Goal: Task Accomplishment & Management: Use online tool/utility

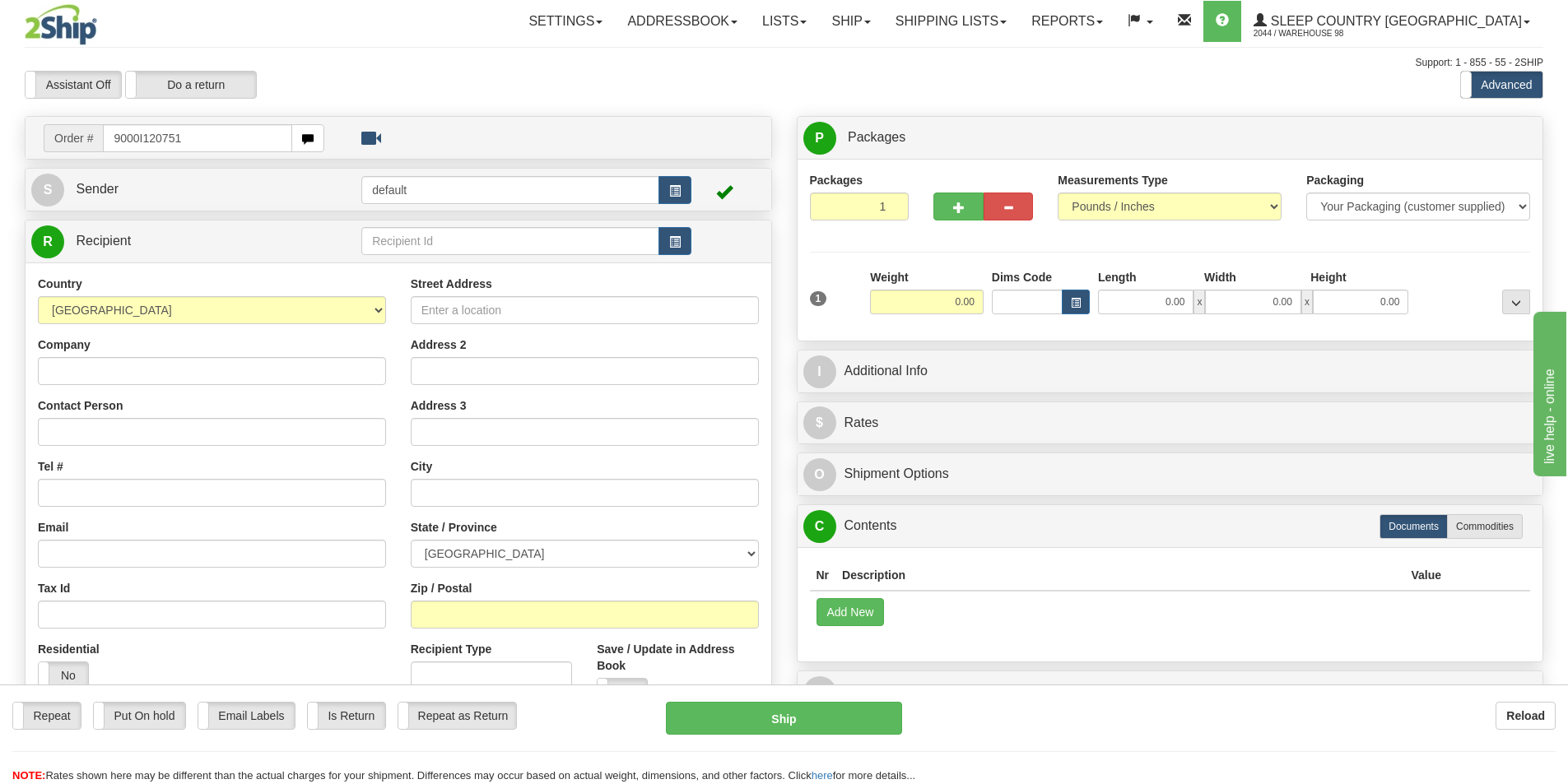
type input "9000I120751"
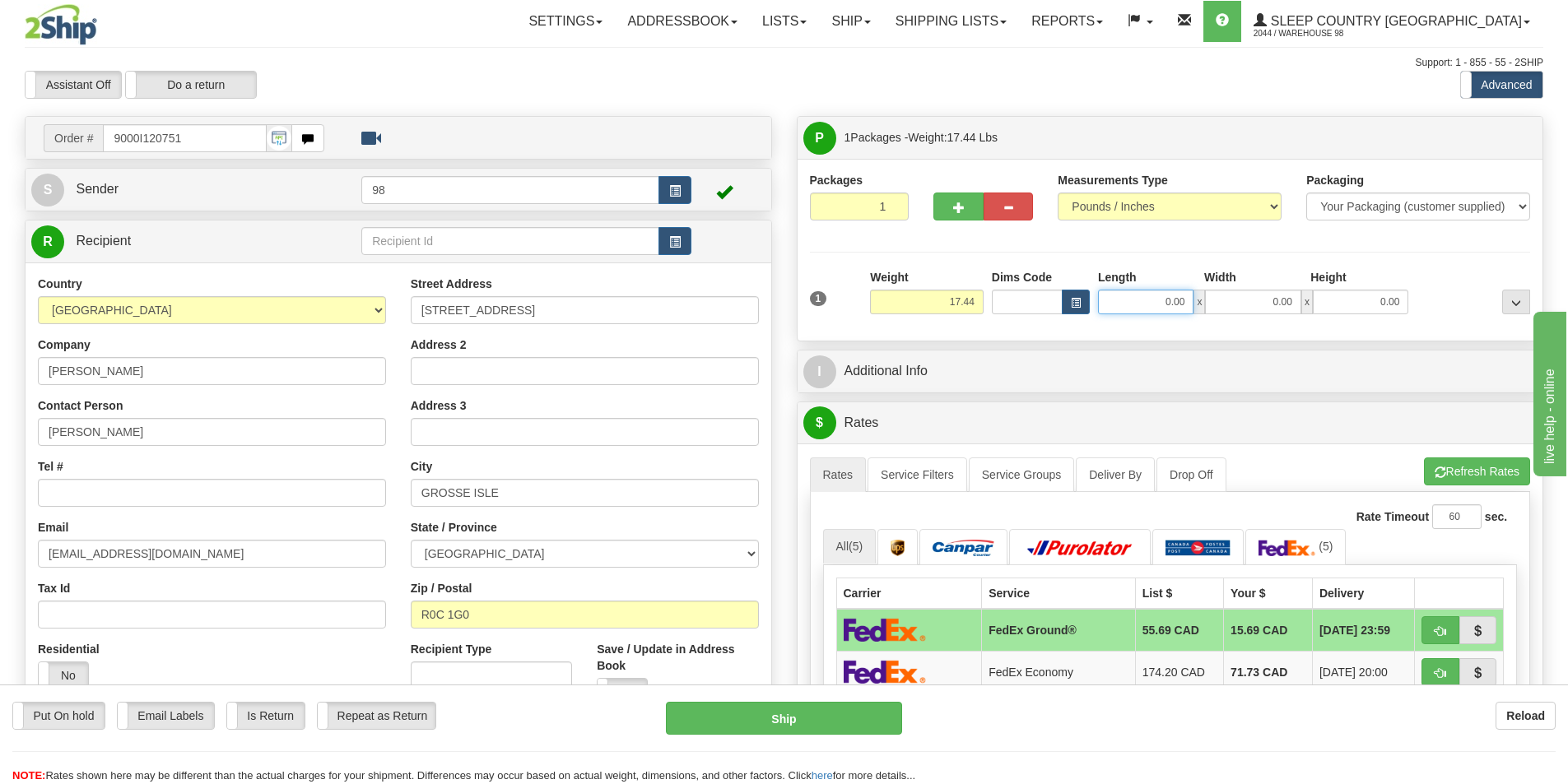
drag, startPoint x: 1141, startPoint y: 297, endPoint x: 1193, endPoint y: 304, distance: 52.5
click at [1193, 304] on input "0.00" at bounding box center [1146, 302] width 95 height 25
type input "19.00"
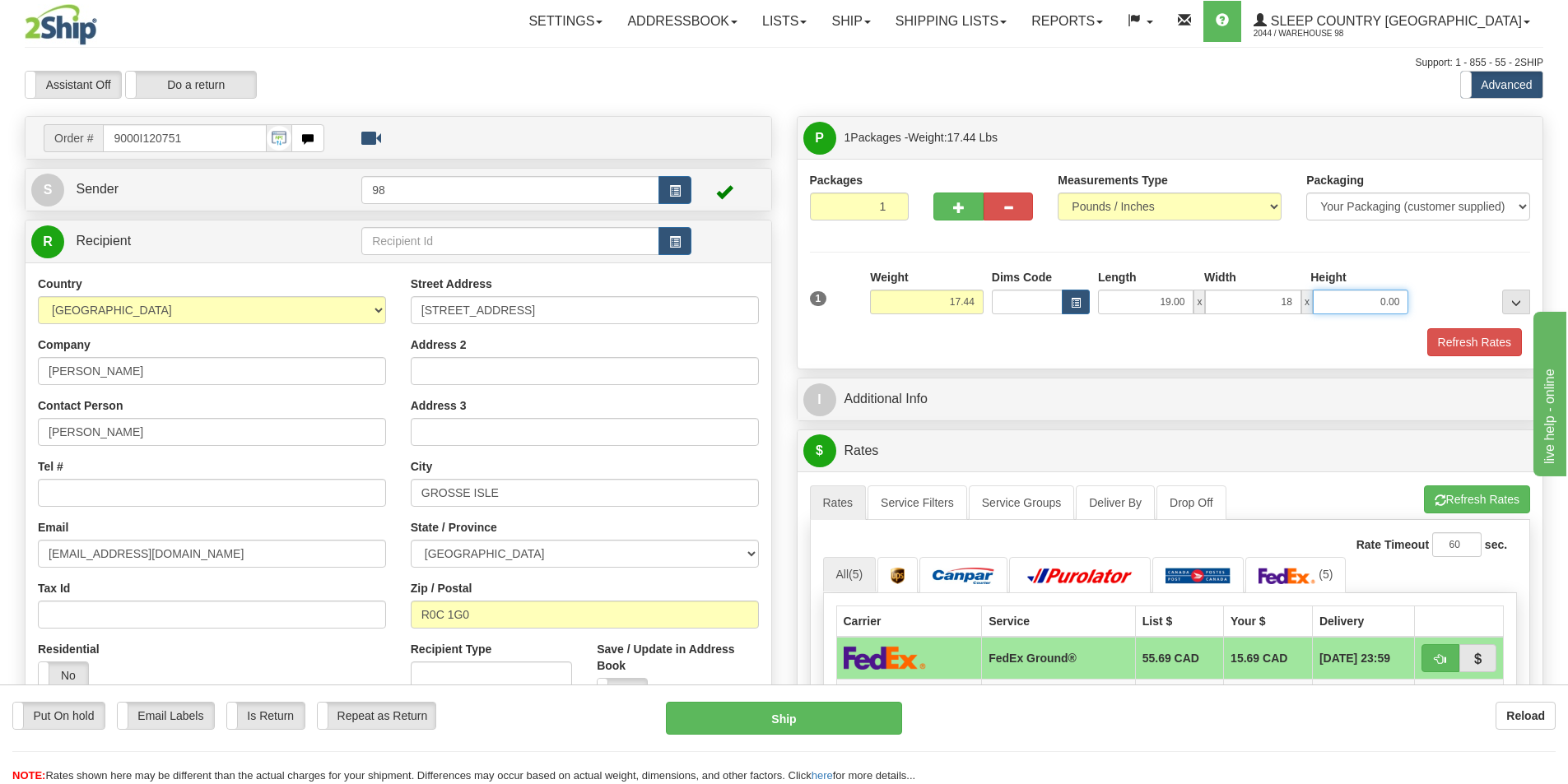
type input "18.00"
type input "9.00"
click at [1483, 342] on button "Refresh Rates" at bounding box center [1474, 342] width 94 height 28
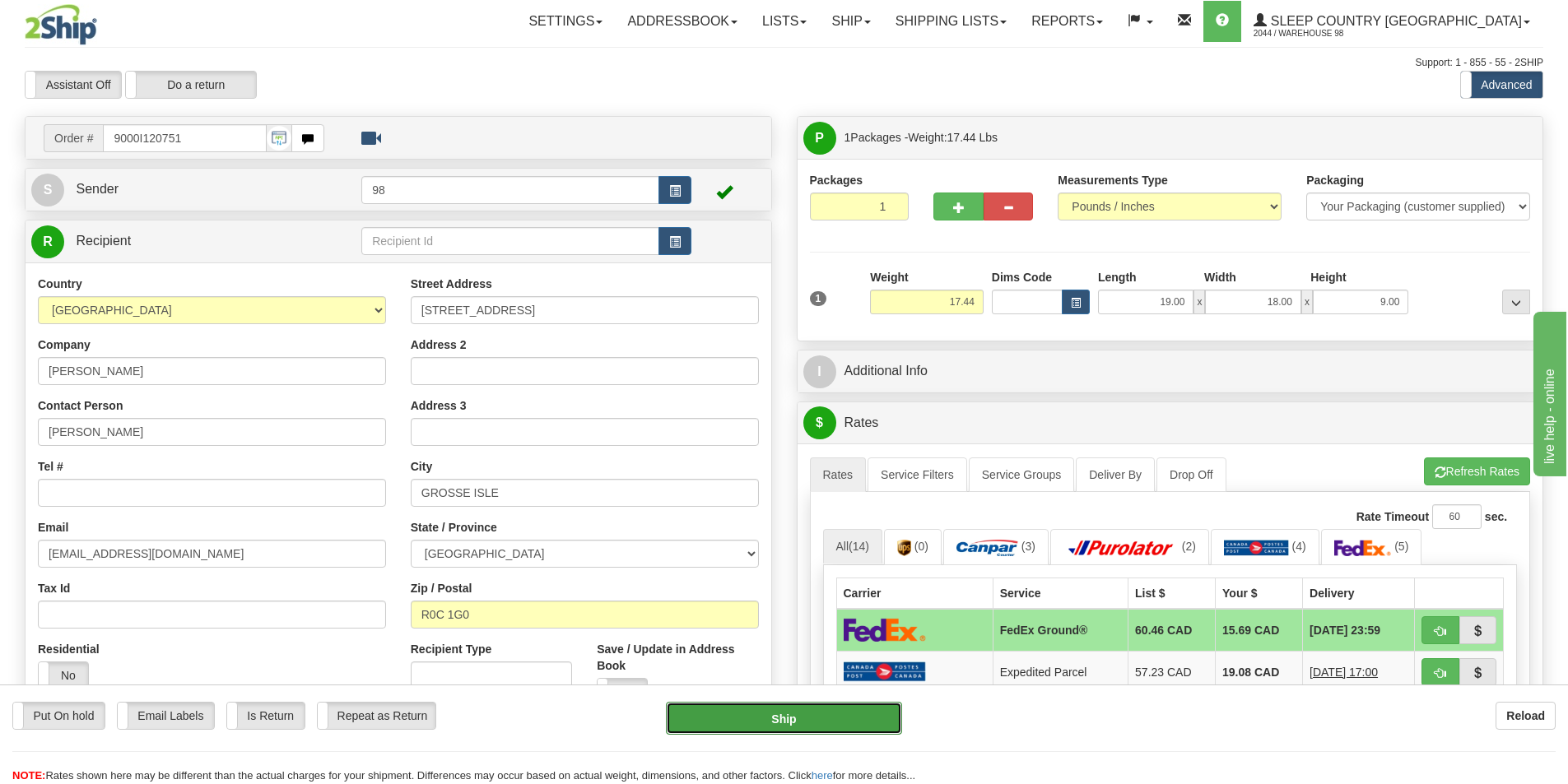
click at [776, 710] on button "Ship" at bounding box center [784, 717] width 236 height 33
type input "92"
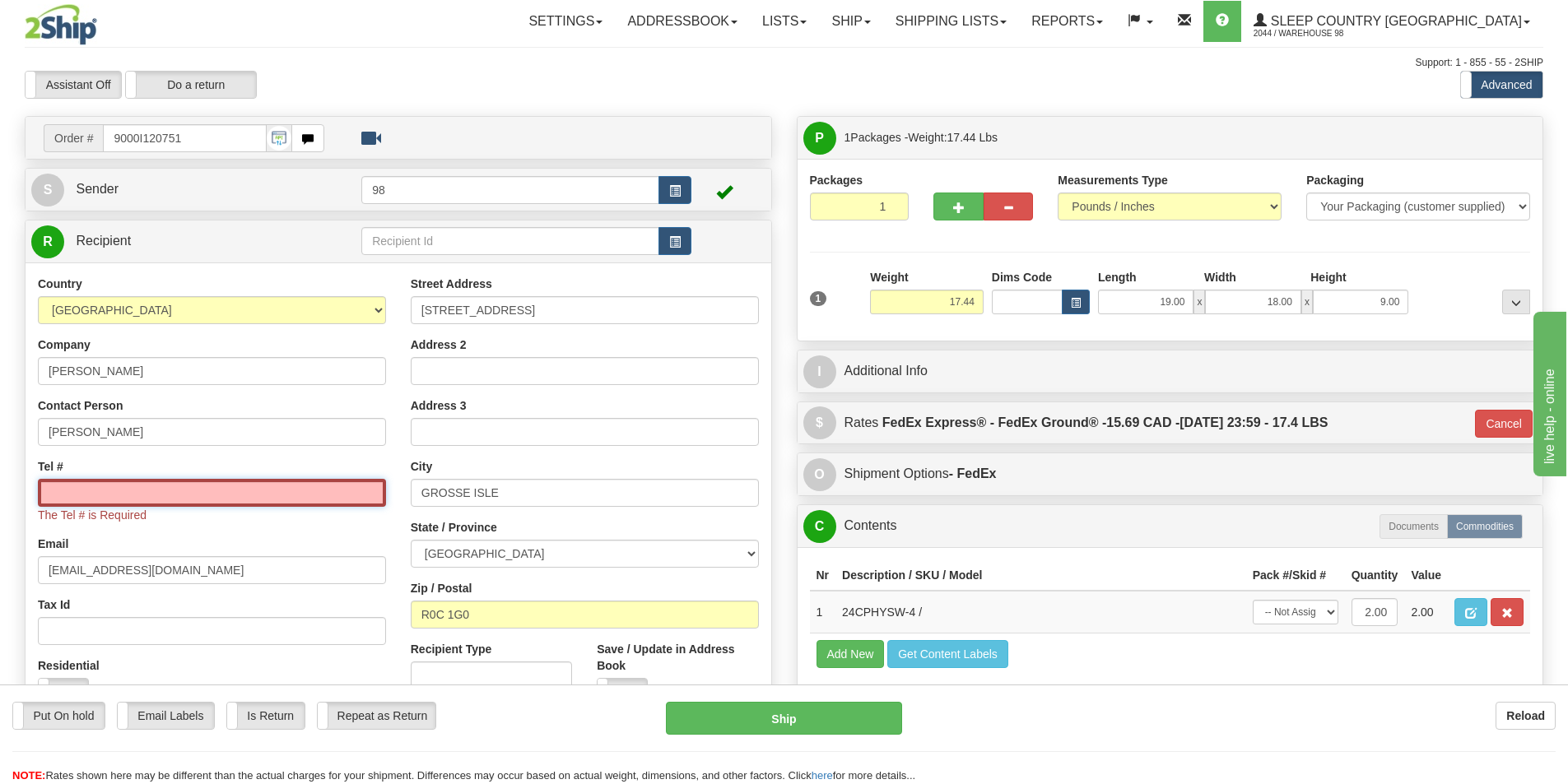
click at [120, 495] on input "Tel #" at bounding box center [212, 493] width 348 height 28
paste input "204 998-4018"
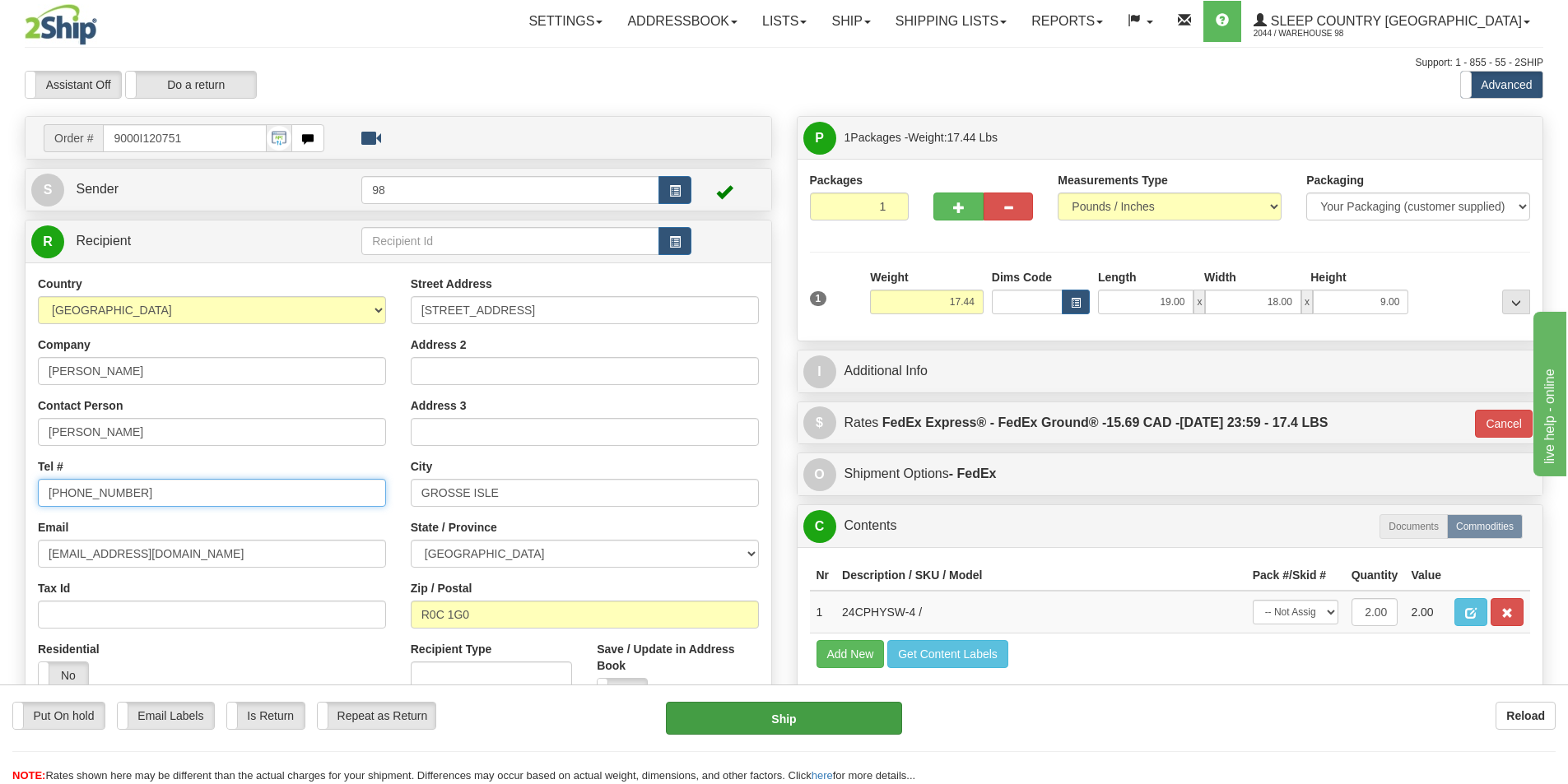
type input "204 998-4018"
click at [812, 722] on button "Ship" at bounding box center [784, 717] width 236 height 33
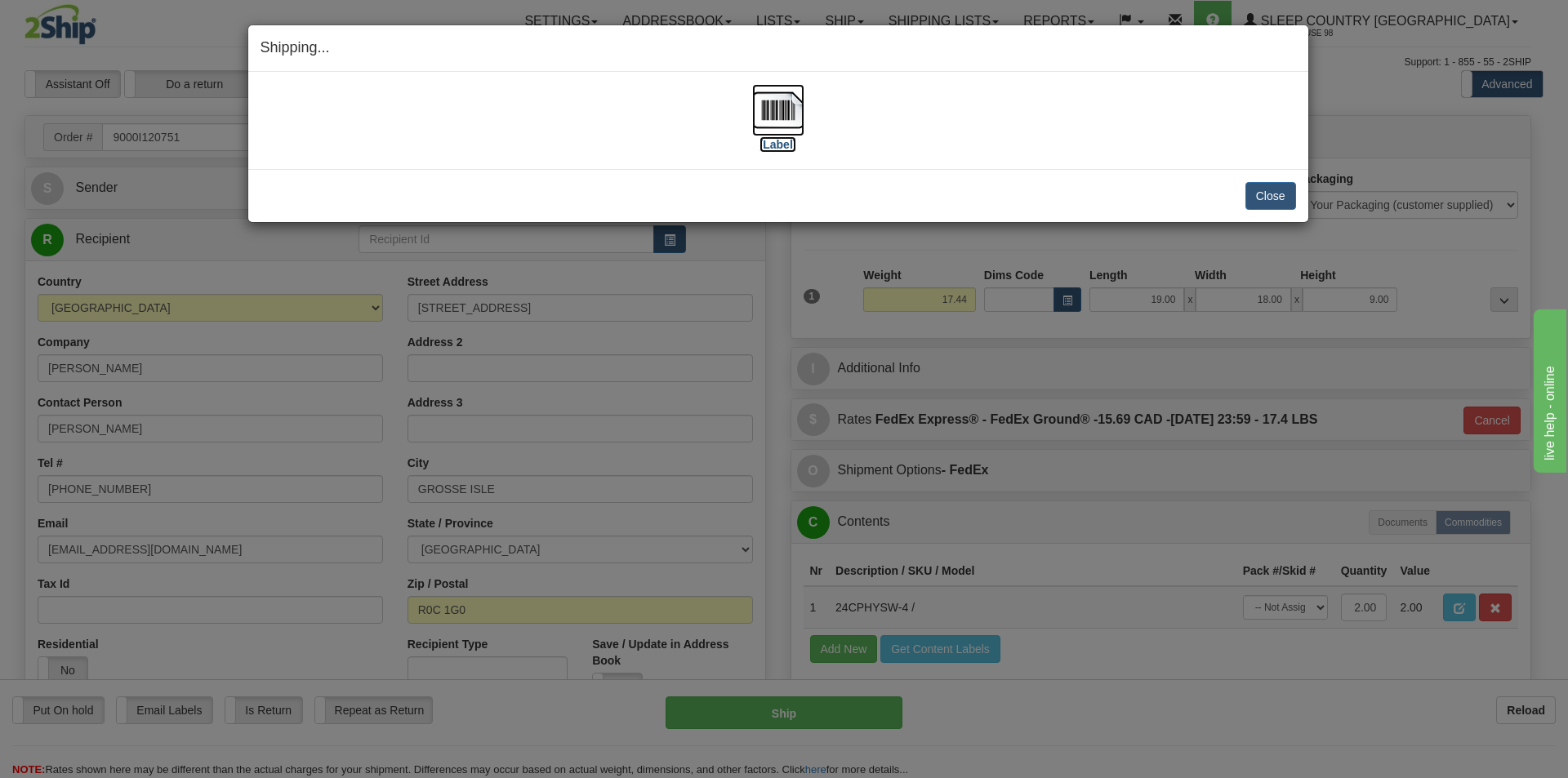
click at [773, 139] on label "[Label]" at bounding box center [778, 144] width 37 height 17
click at [1286, 198] on button "Close" at bounding box center [1270, 196] width 50 height 28
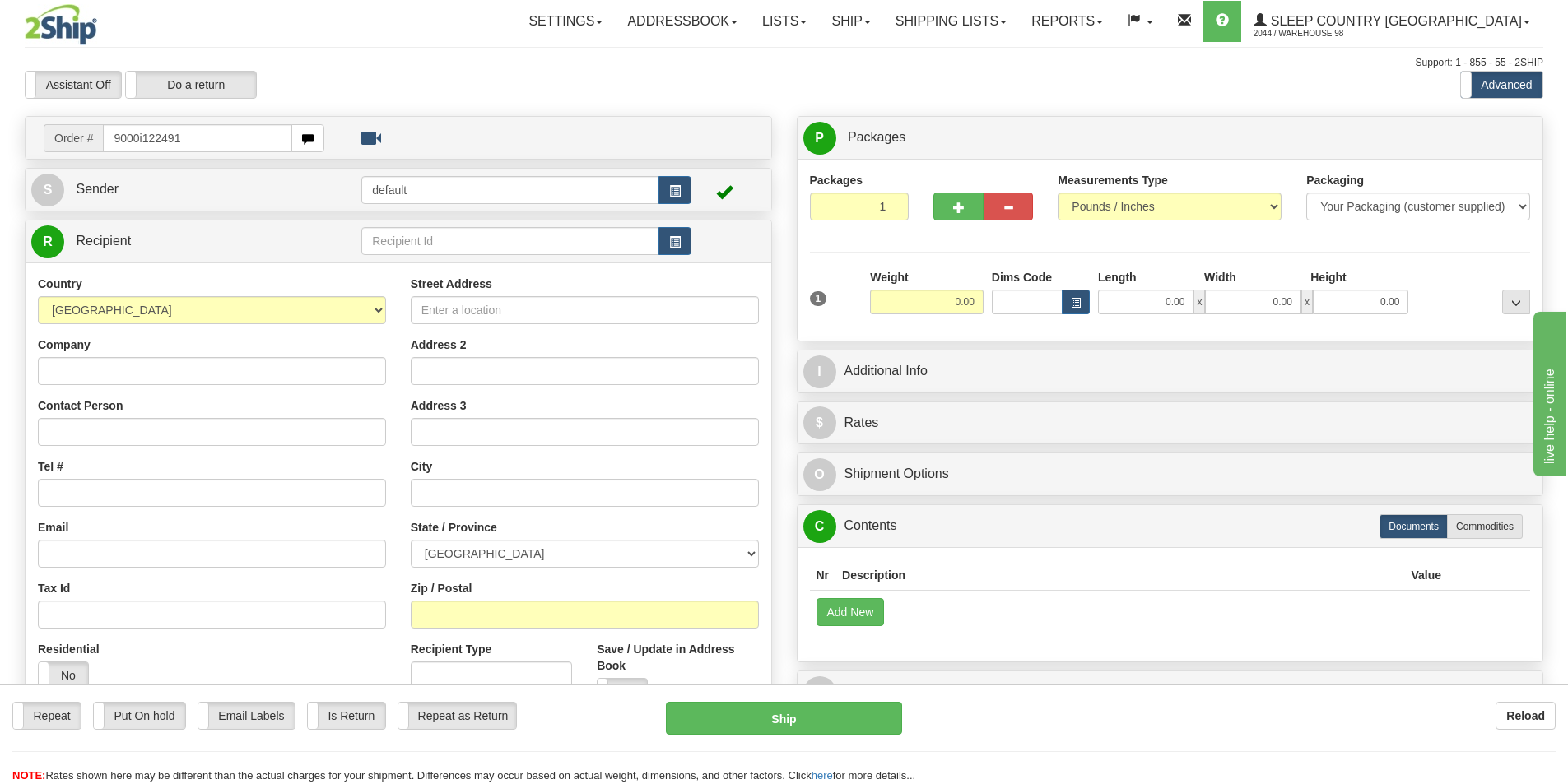
type input "9000i122491"
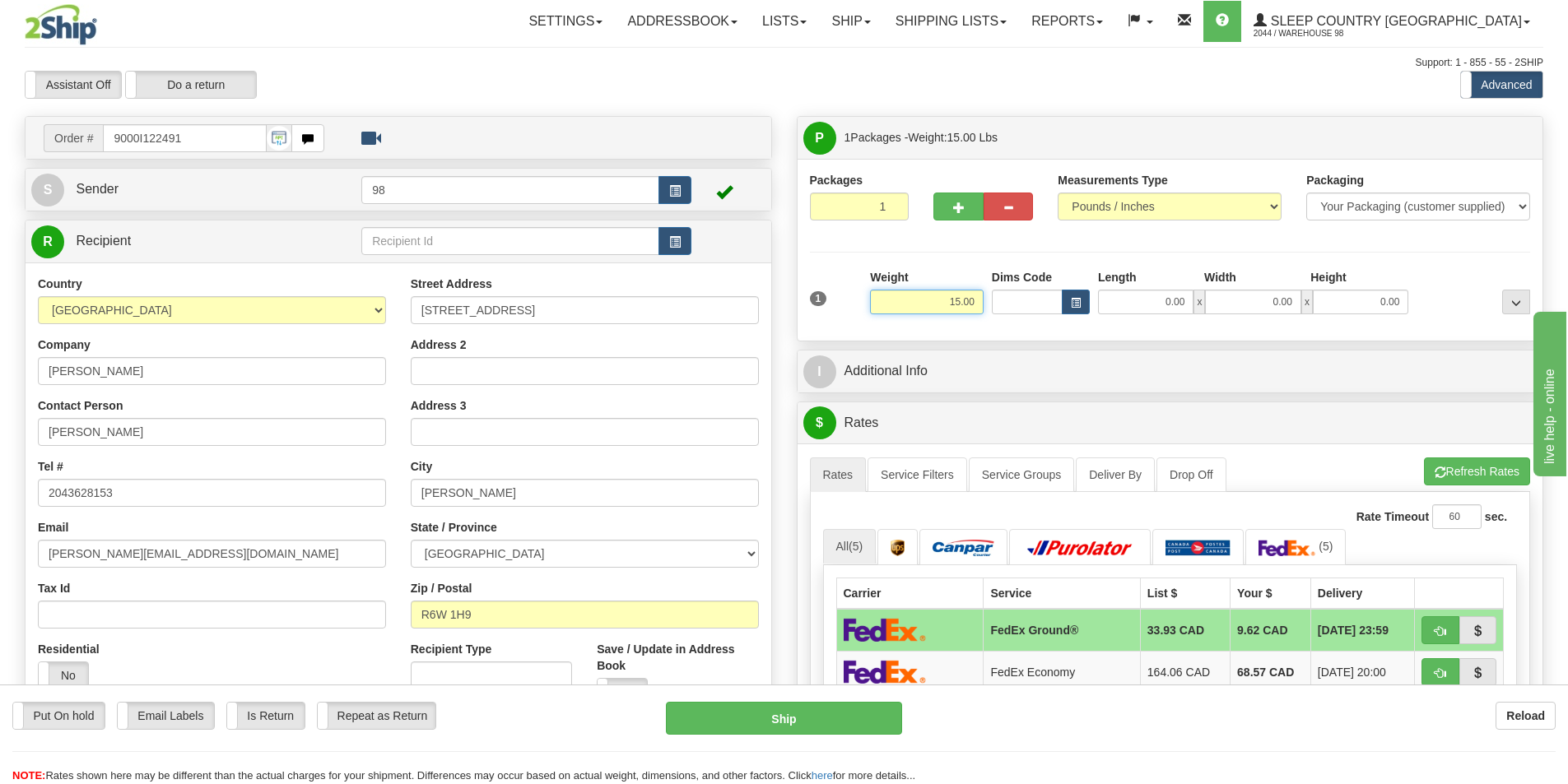
drag, startPoint x: 930, startPoint y: 309, endPoint x: 988, endPoint y: 300, distance: 58.7
click at [988, 300] on div "1 Weight 15.00 Dims Code x x" at bounding box center [1171, 298] width 729 height 59
type input "14.00"
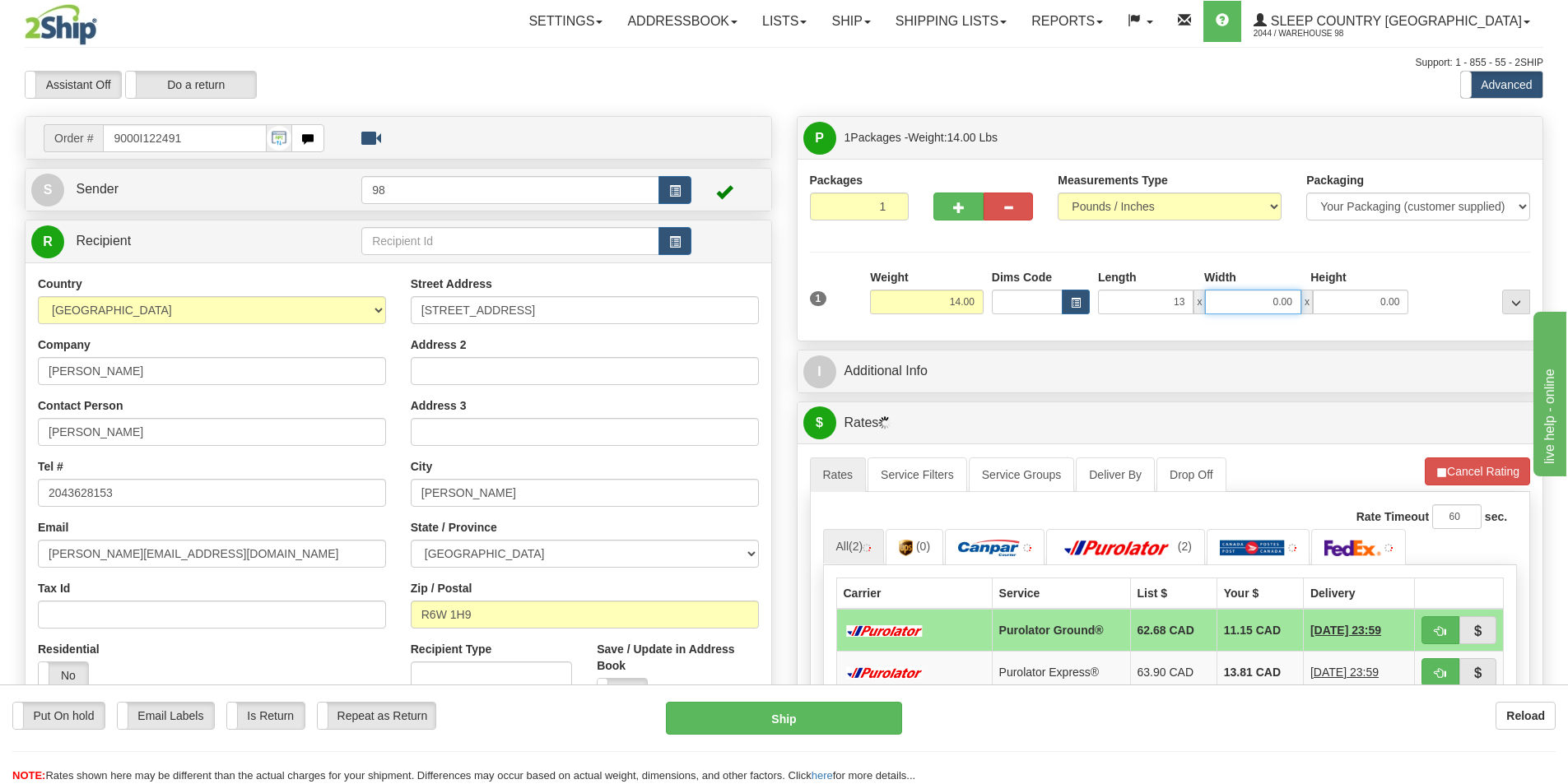
type input "13.00"
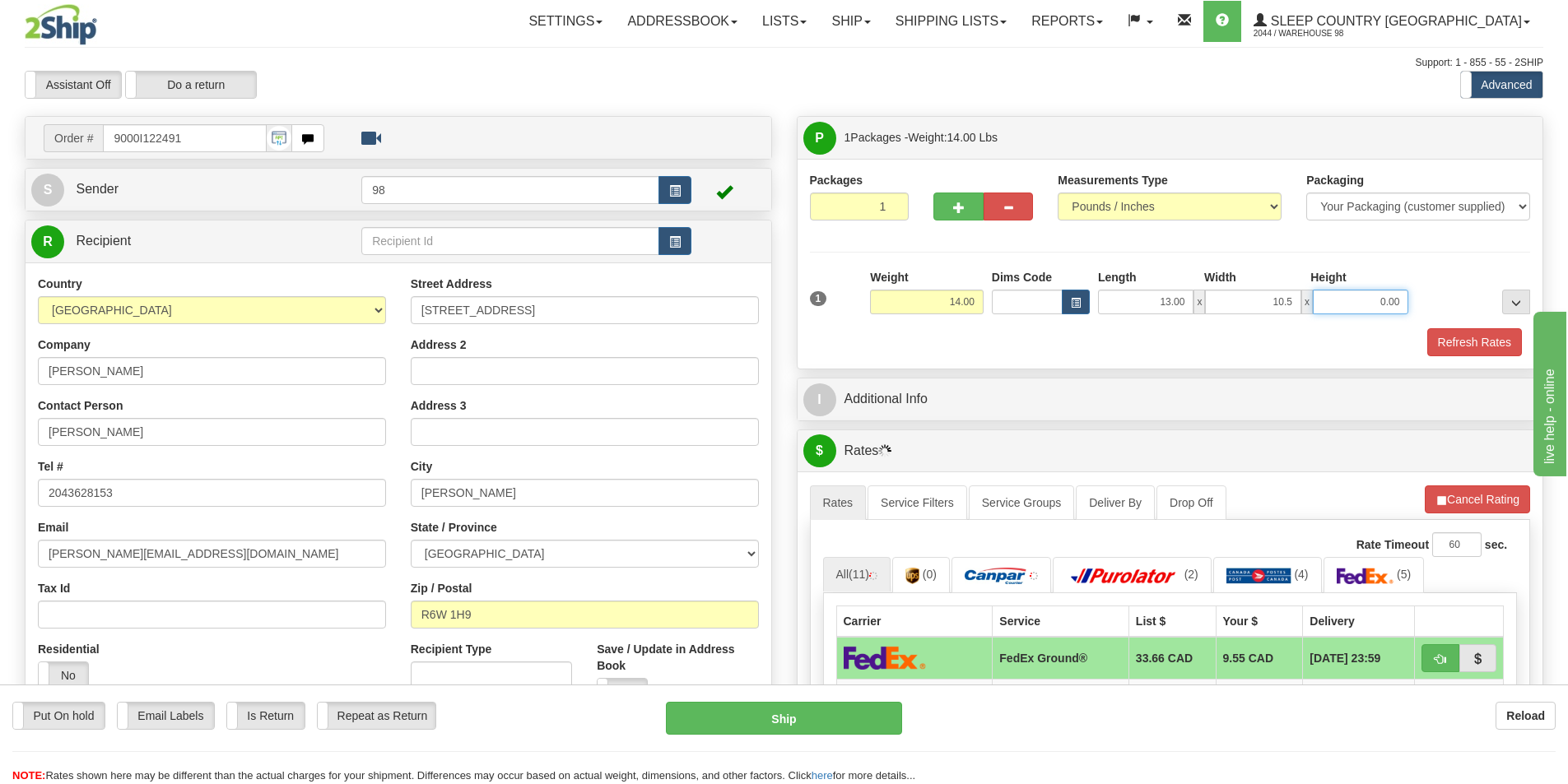
type input "10.50"
type input "8.00"
click at [1501, 338] on button "Refresh Rates" at bounding box center [1474, 342] width 94 height 28
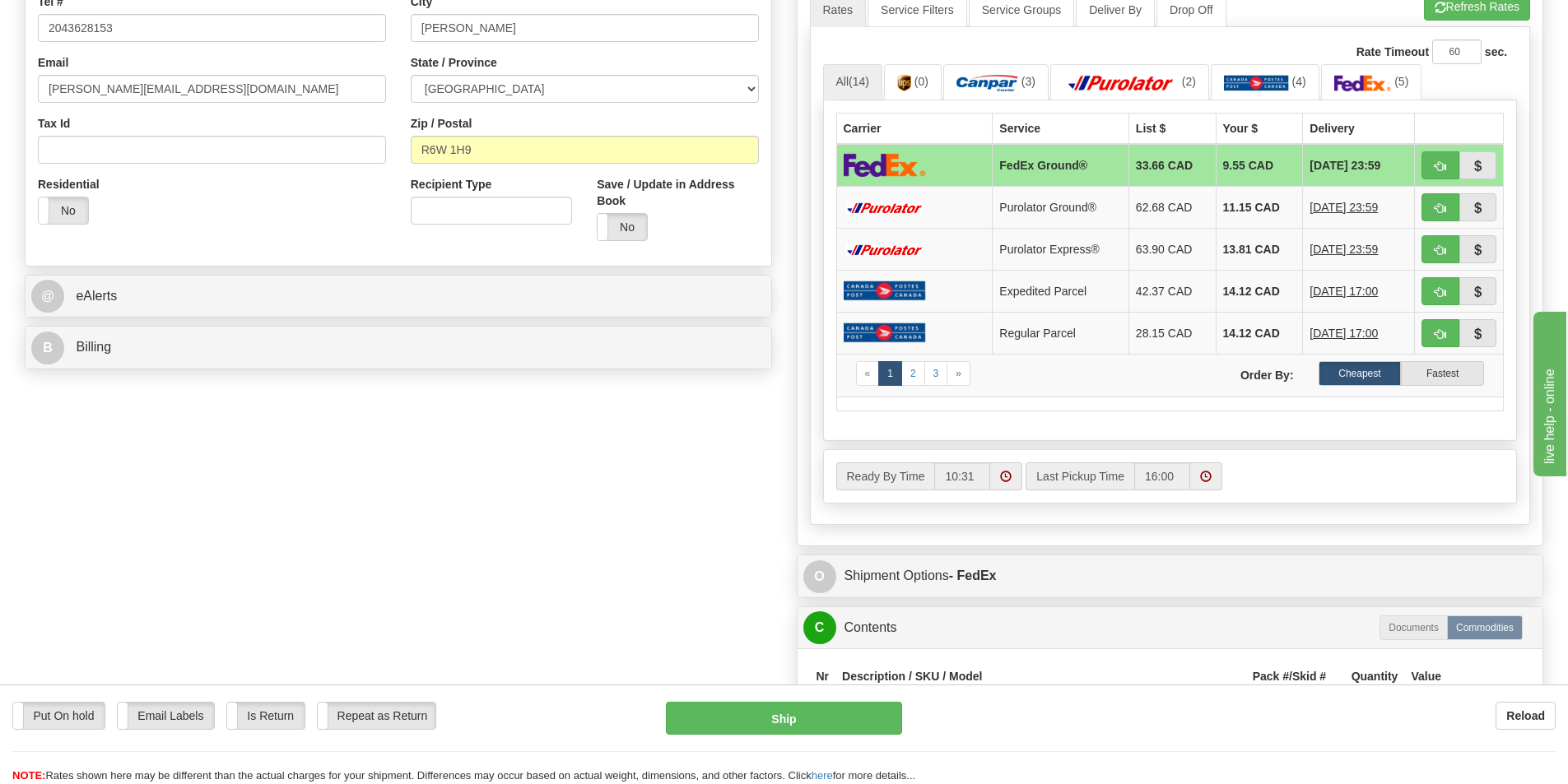
scroll to position [494, 0]
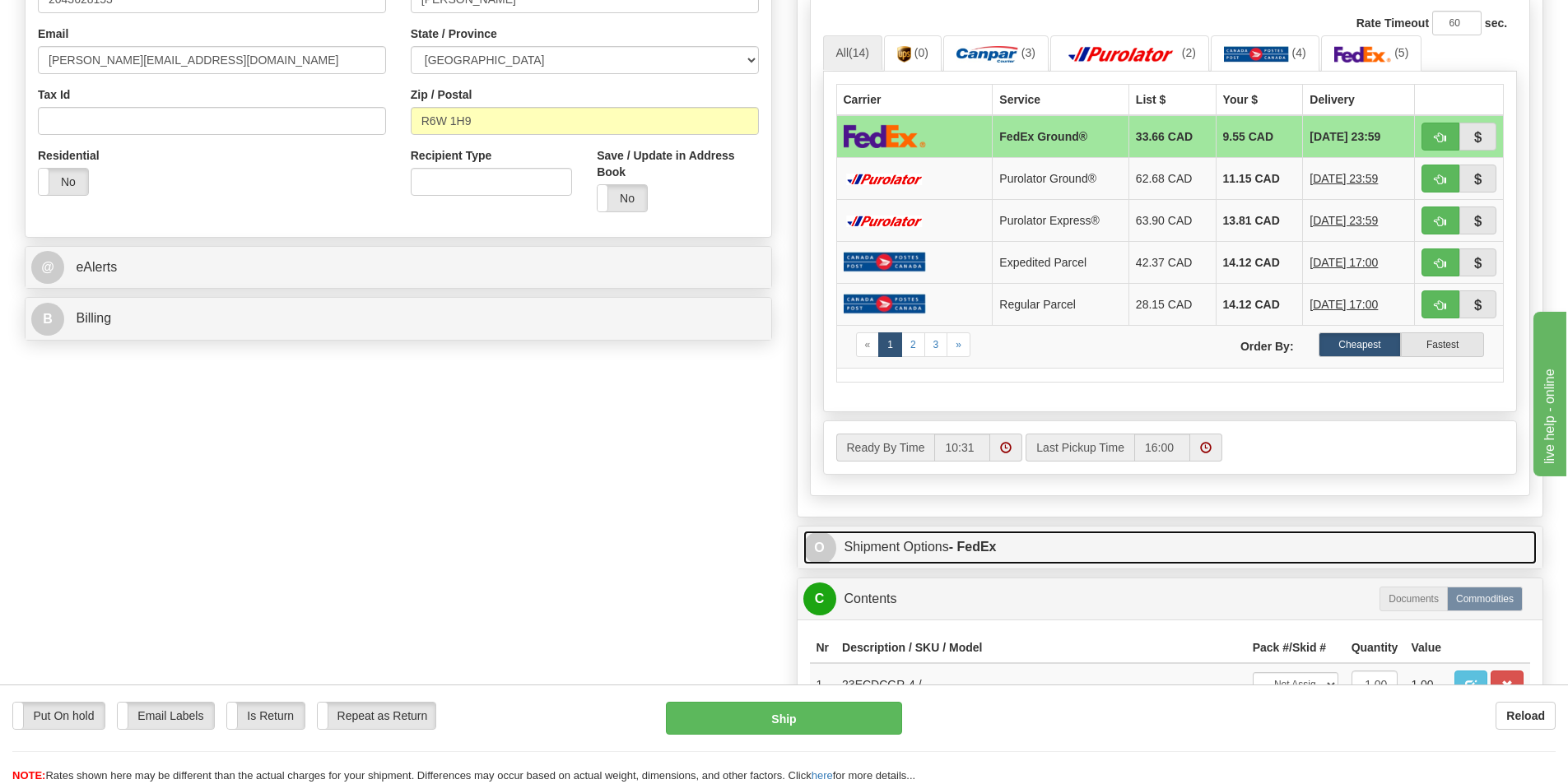
click at [951, 553] on link "O Shipment Options - FedEx" at bounding box center [1170, 548] width 734 height 34
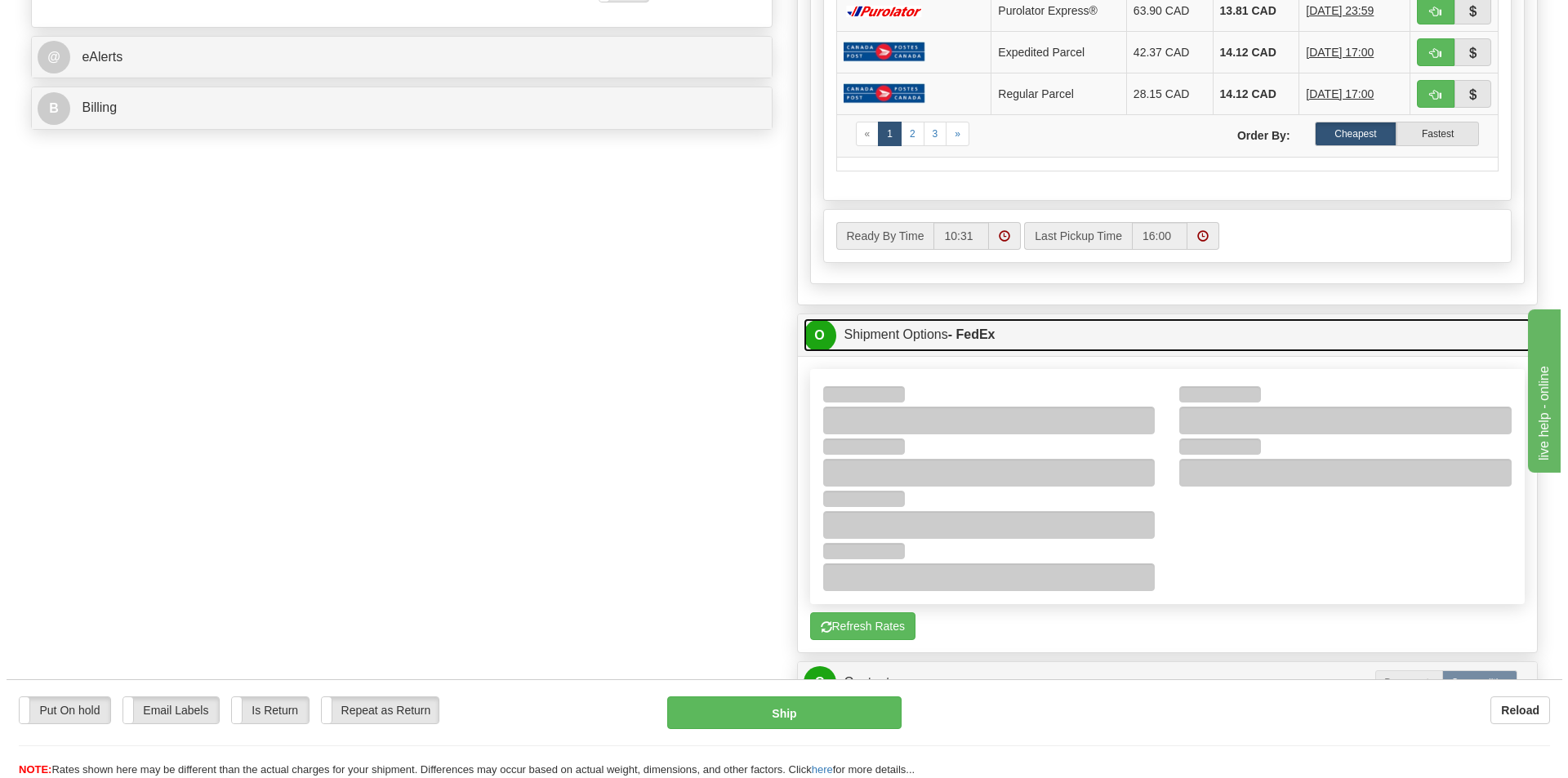
scroll to position [735, 0]
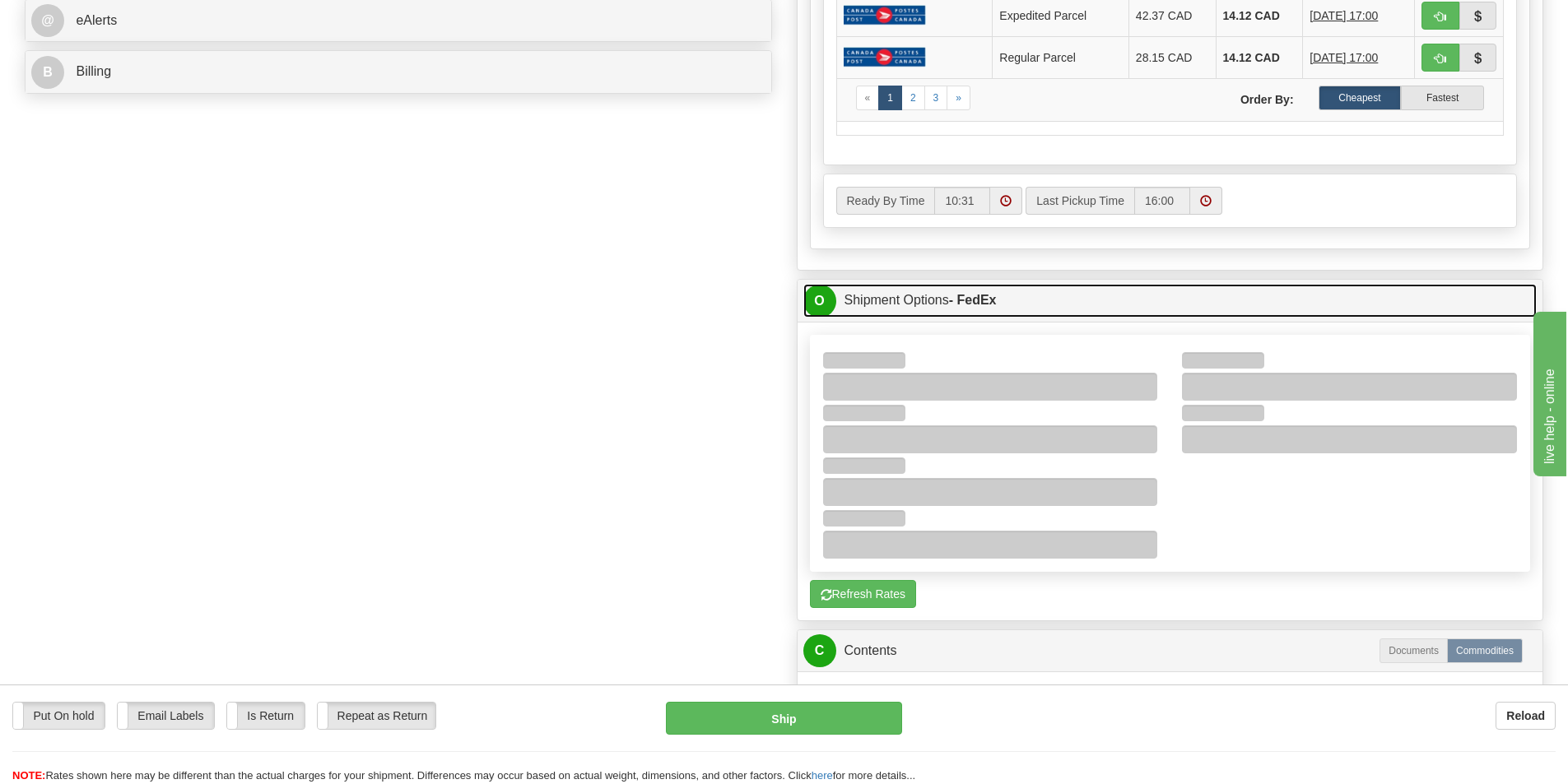
click at [979, 301] on strong "- FedEx" at bounding box center [973, 300] width 48 height 14
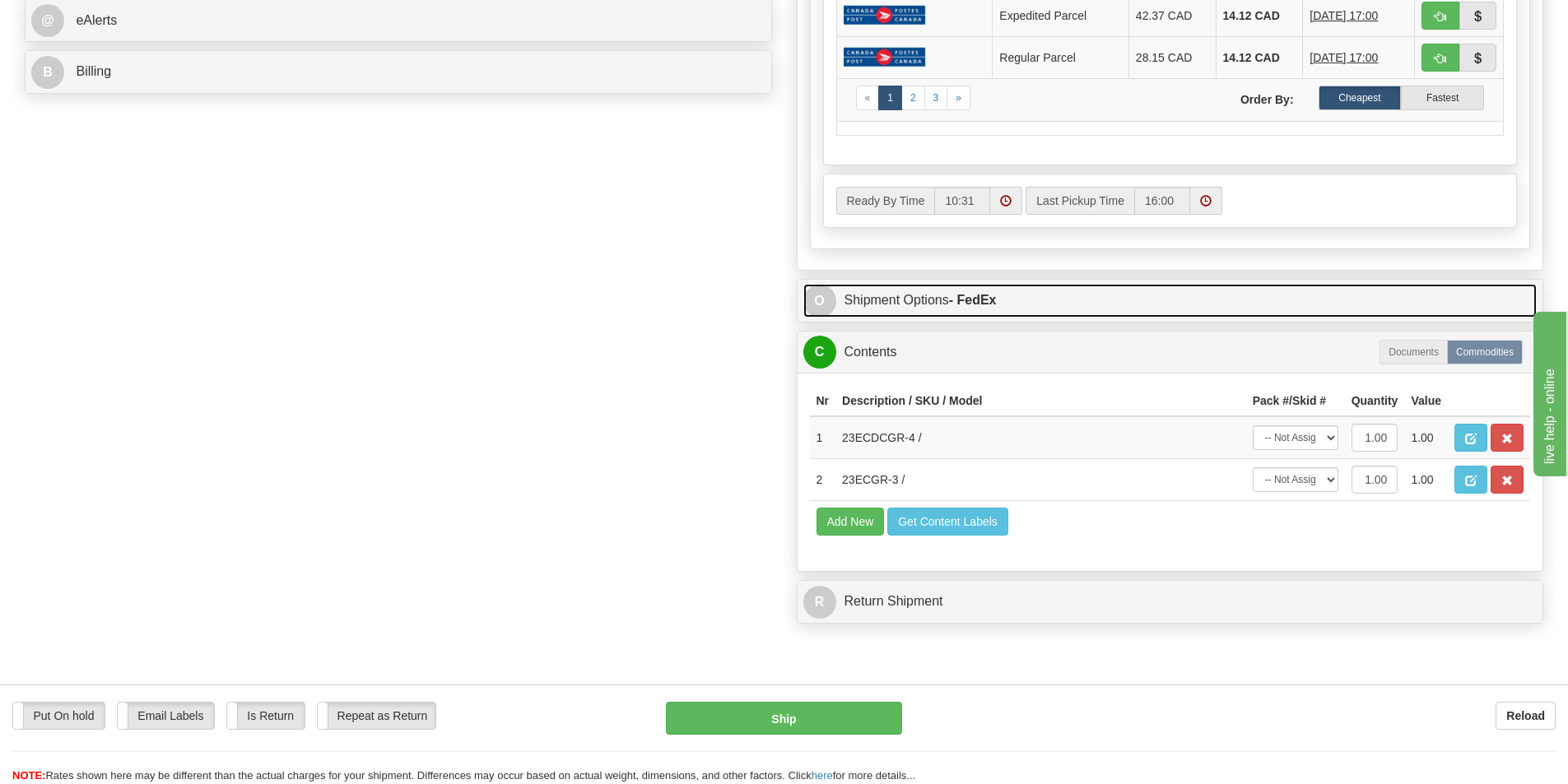
click at [979, 301] on strong "- FedEx" at bounding box center [973, 300] width 48 height 14
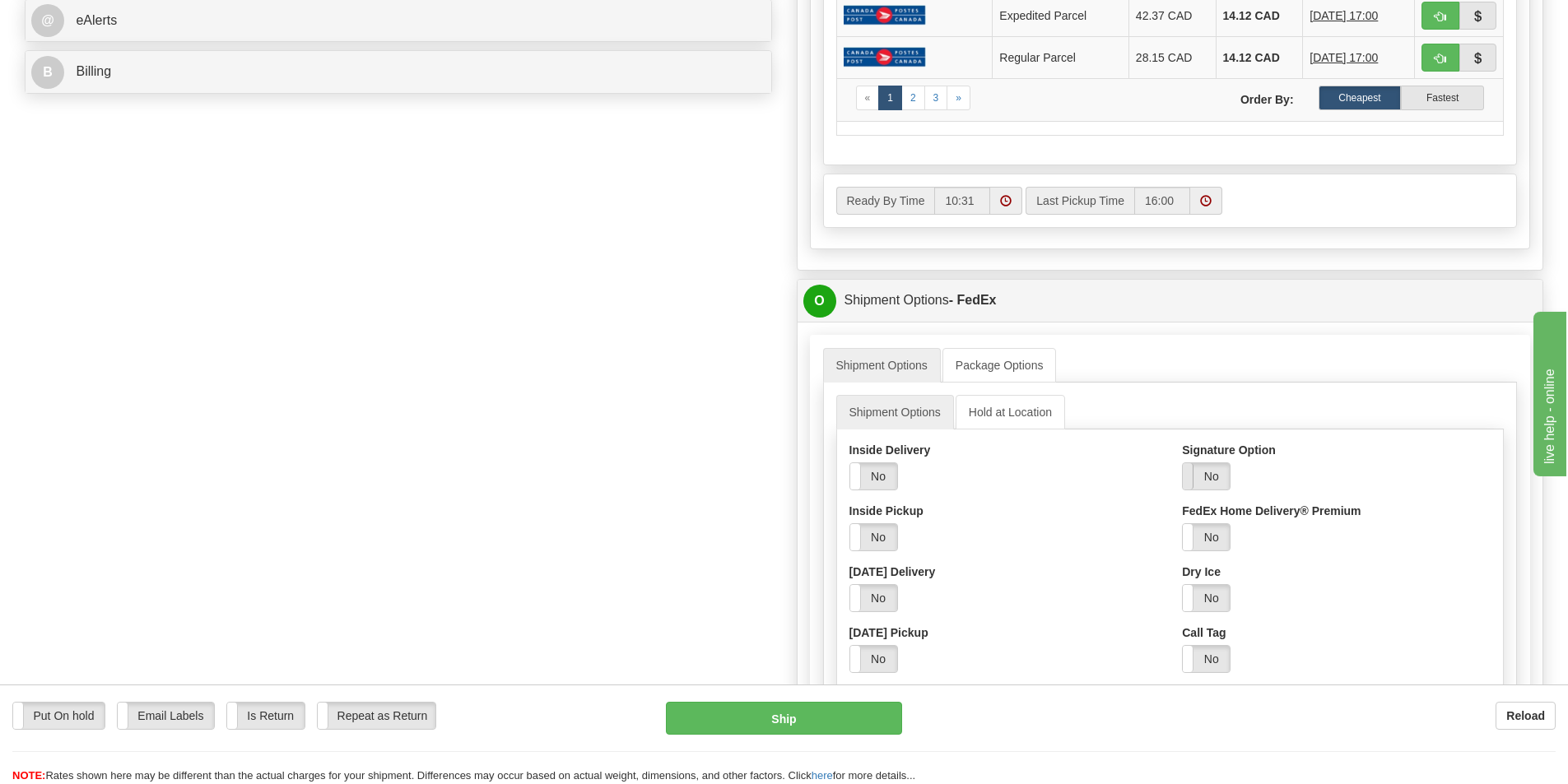
click at [1197, 478] on label "No" at bounding box center [1205, 476] width 47 height 27
click at [1196, 538] on select "Adult Direct Indirect No Signature Required Service Default" at bounding box center [1252, 538] width 141 height 28
select select "2"
click at [1181, 524] on select "Adult Direct Indirect No Signature Required Service Default" at bounding box center [1252, 538] width 141 height 28
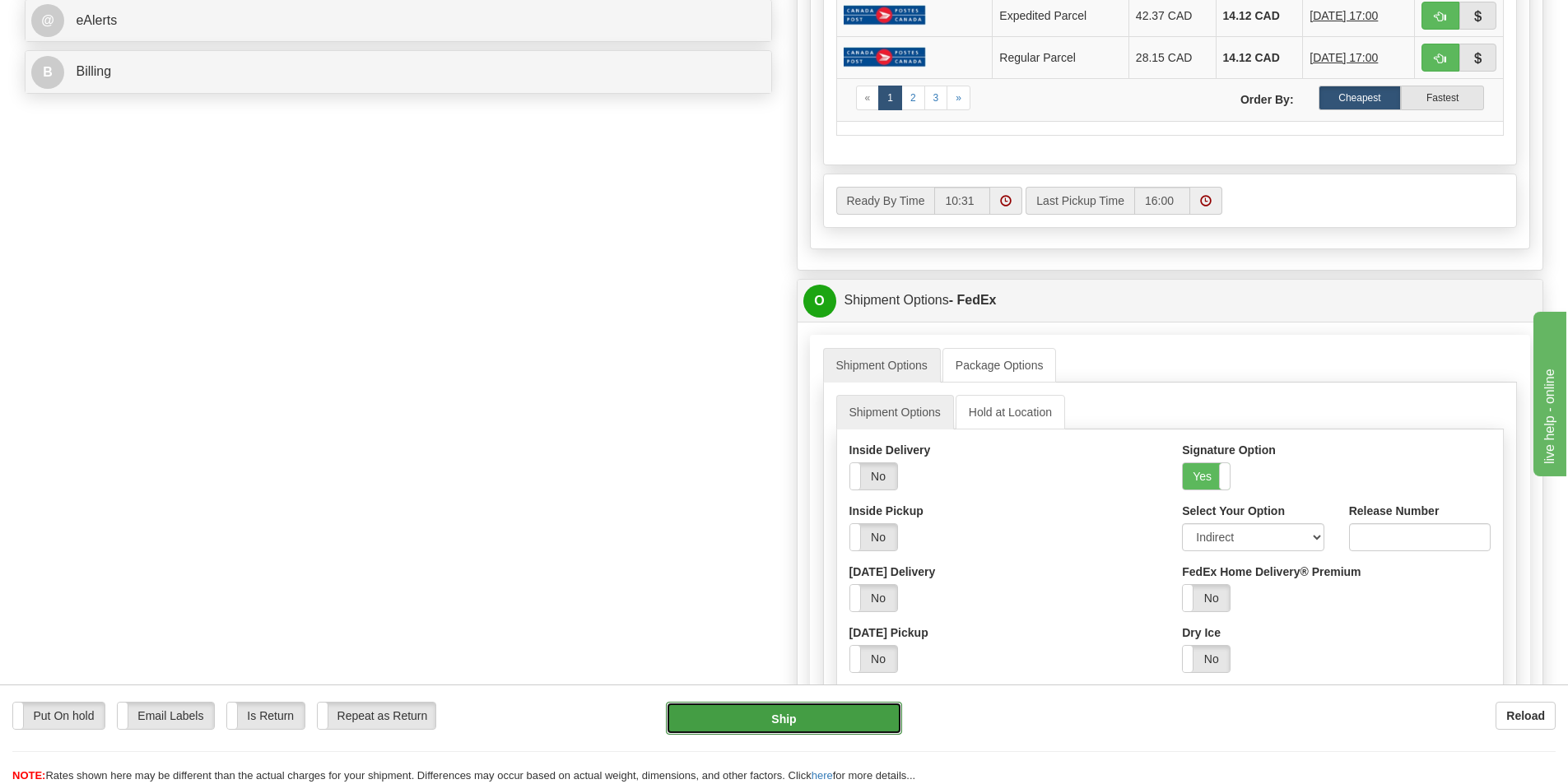
click at [823, 725] on button "Ship" at bounding box center [784, 717] width 236 height 33
type input "92"
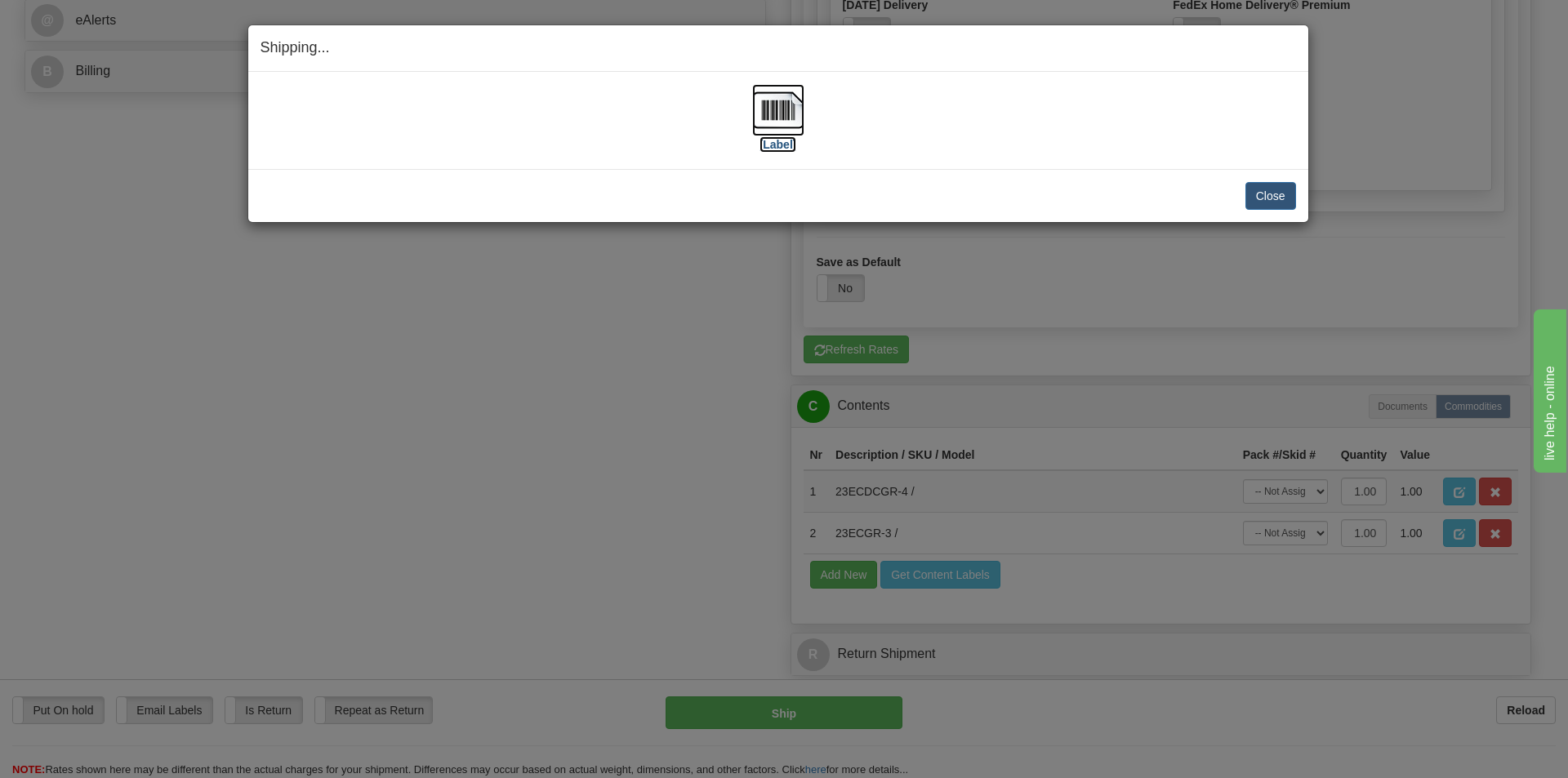
click at [785, 145] on label "[Label]" at bounding box center [778, 144] width 37 height 17
click at [1272, 199] on button "Close" at bounding box center [1270, 196] width 50 height 28
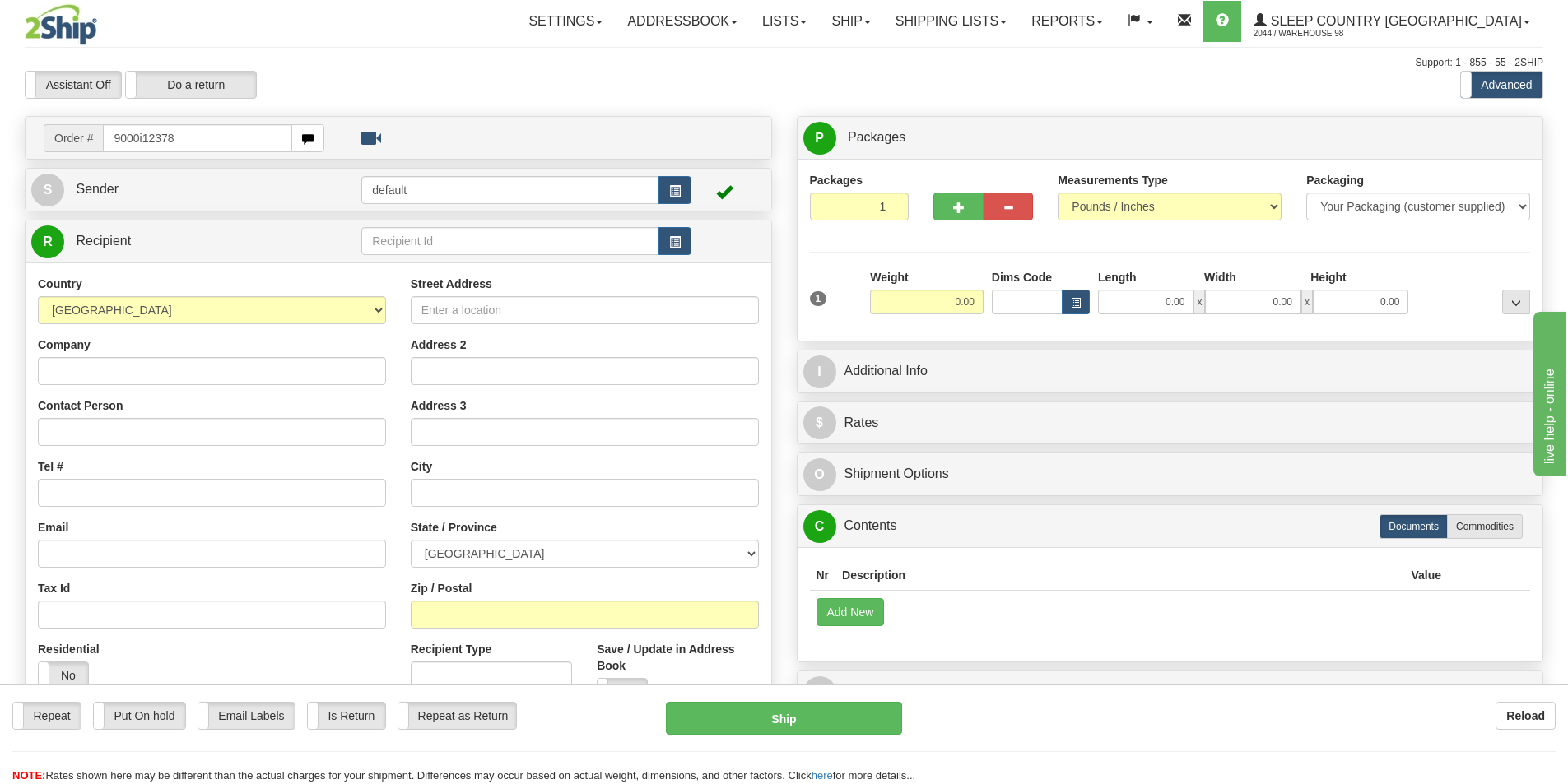
type input "9000i123786"
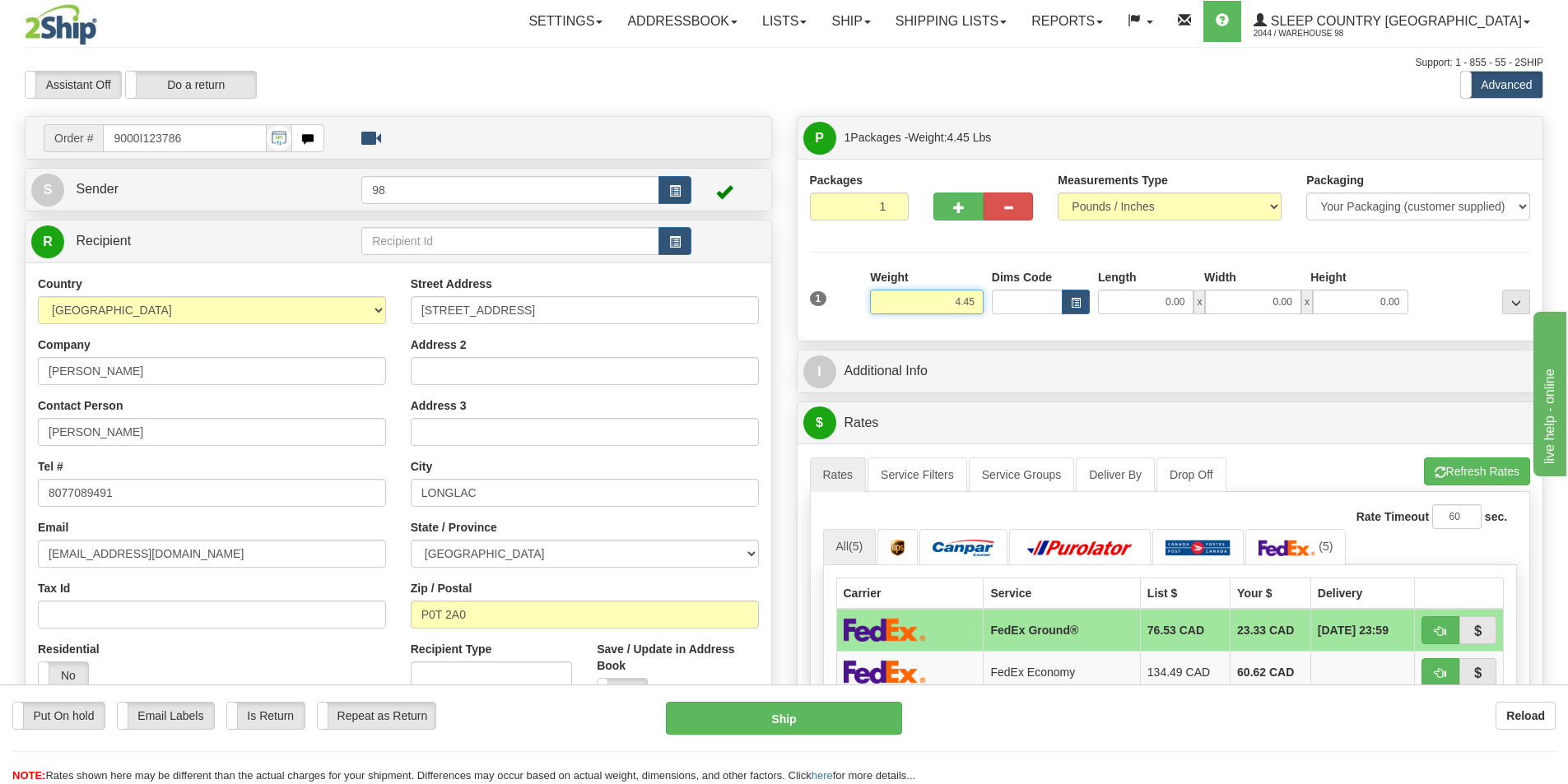
click at [968, 302] on input "4.45" at bounding box center [926, 302] width 113 height 25
type input "4.50"
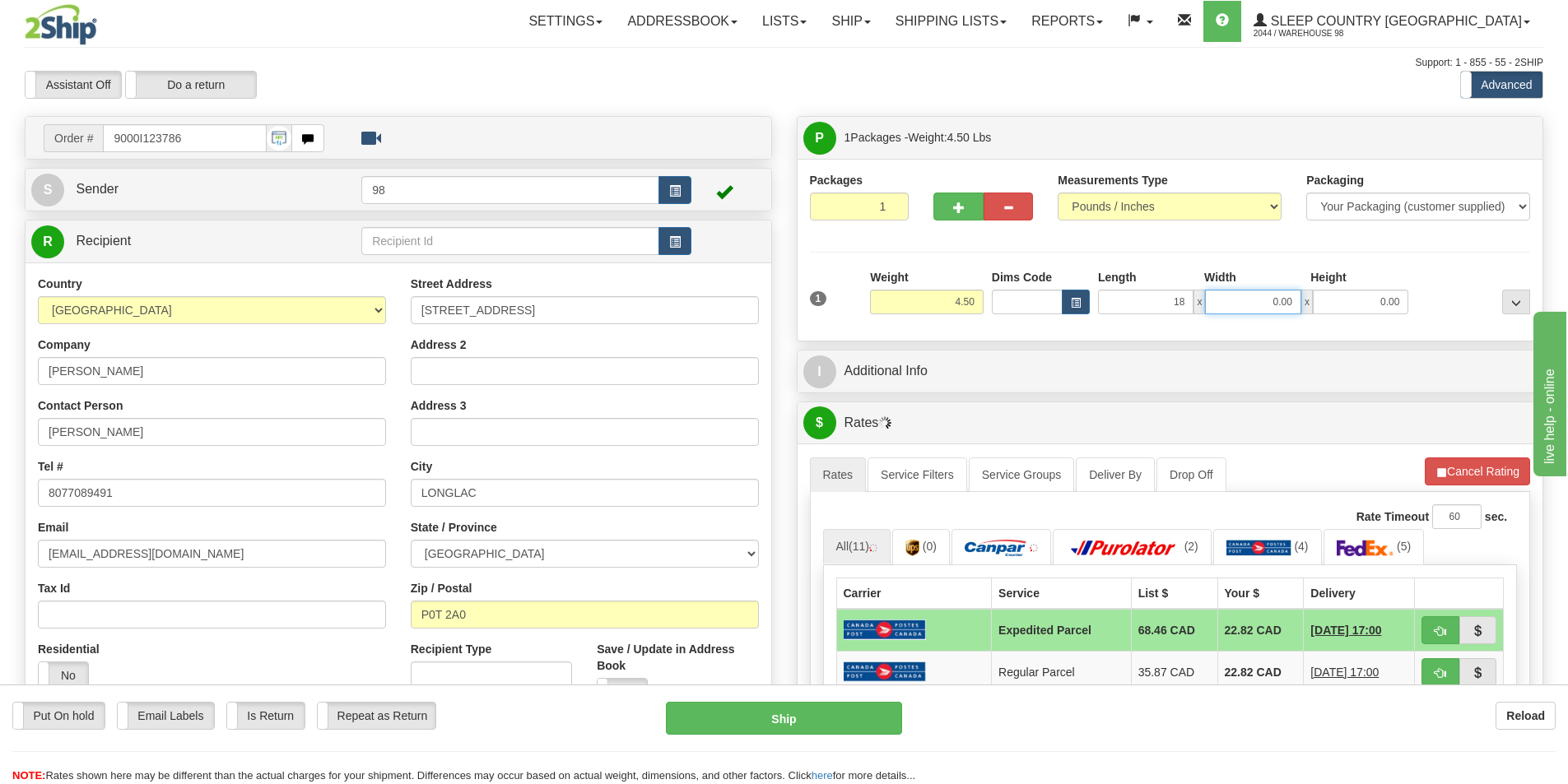
type input "18.00"
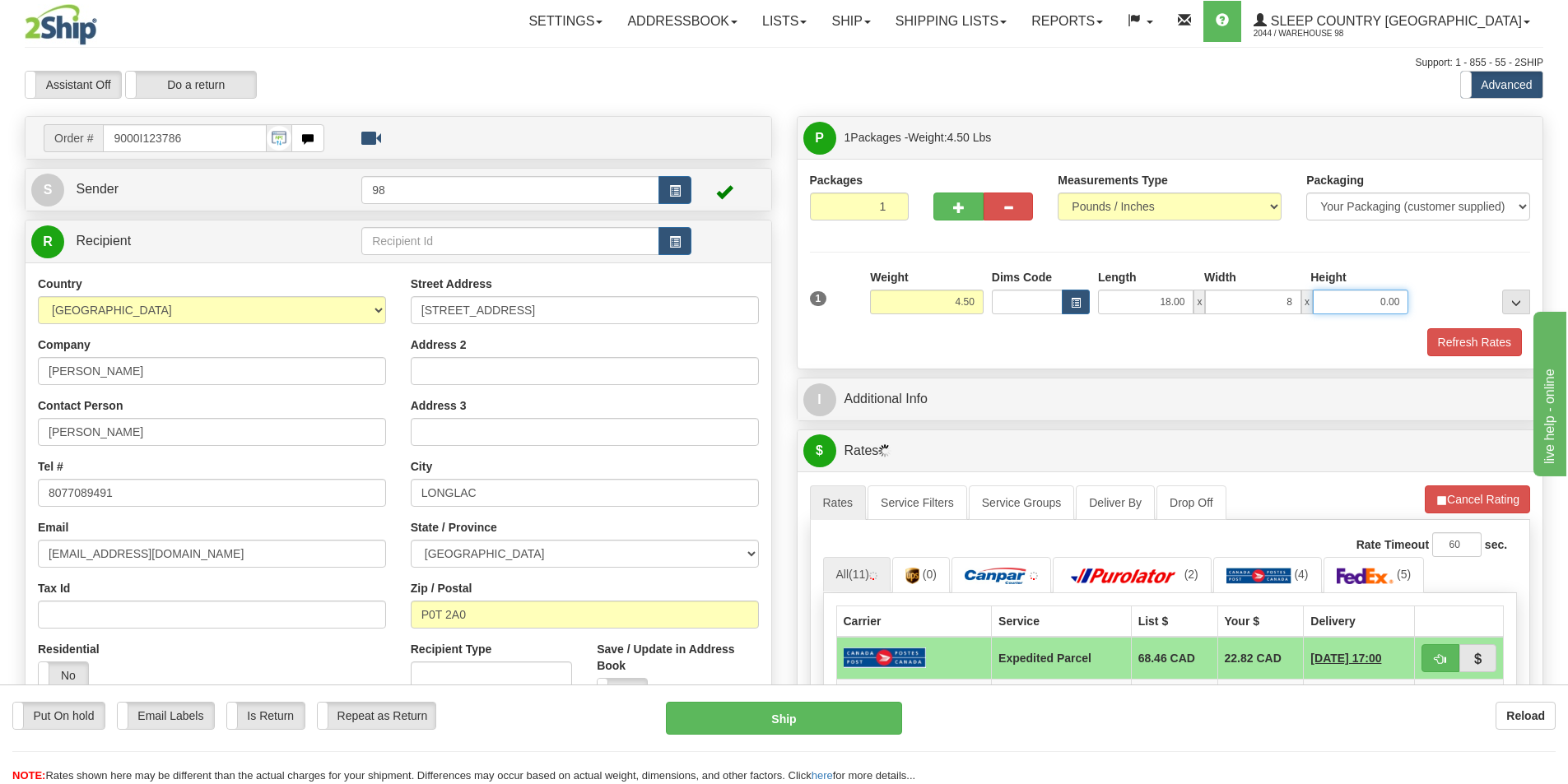
type input "8.00"
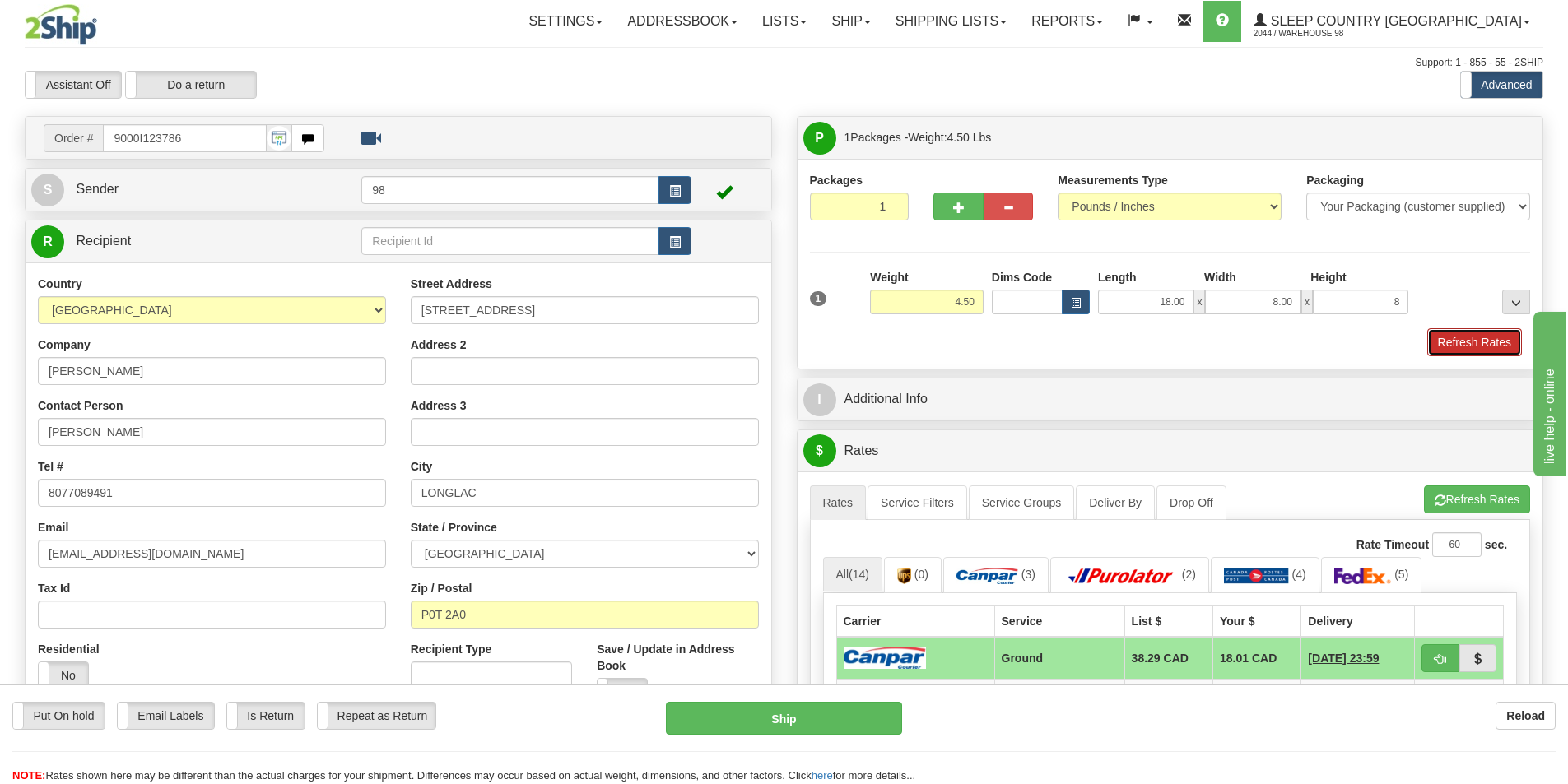
type input "8.00"
click at [1448, 346] on button "Refresh Rates" at bounding box center [1474, 342] width 94 height 28
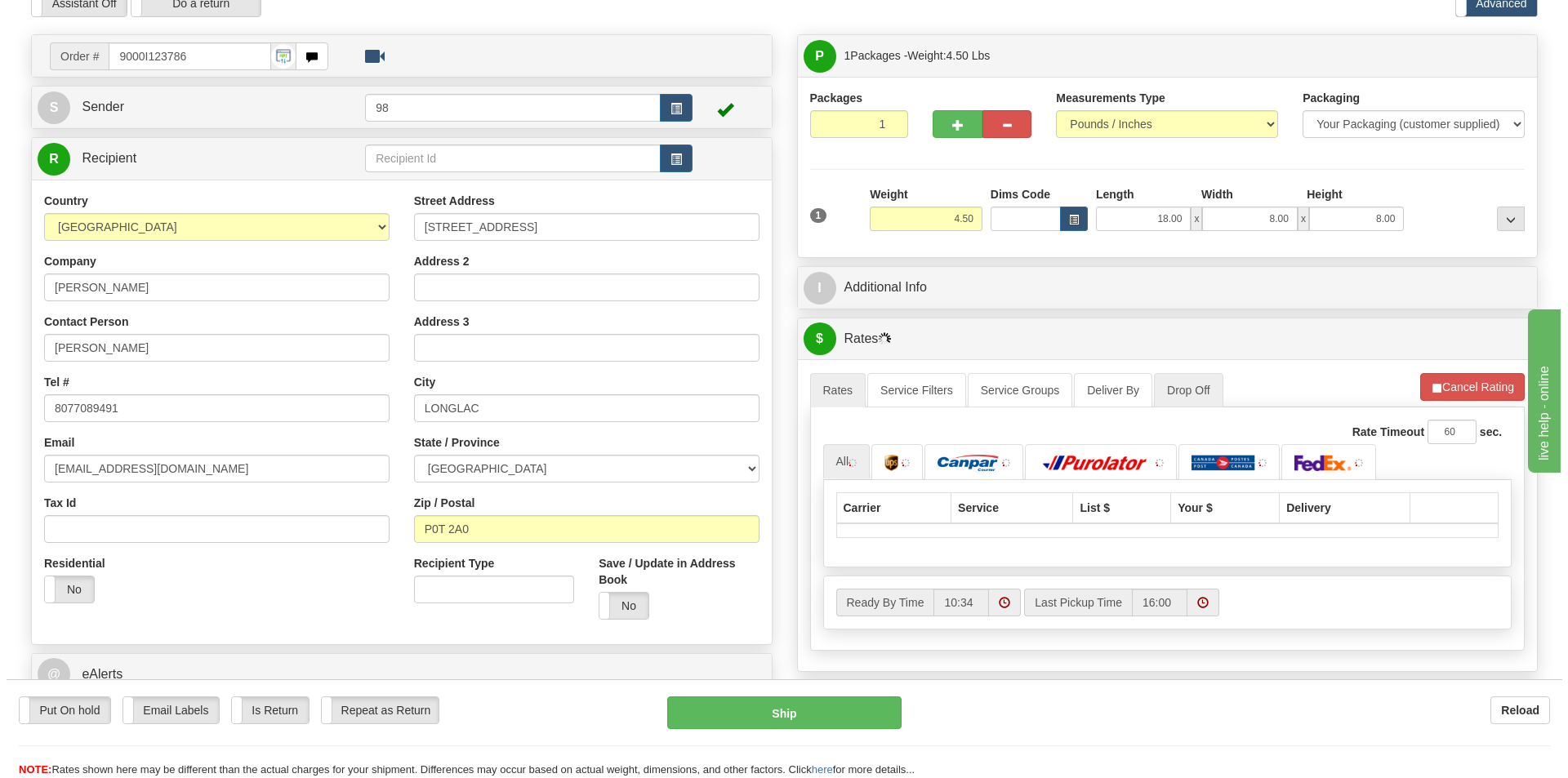
scroll to position [82, 0]
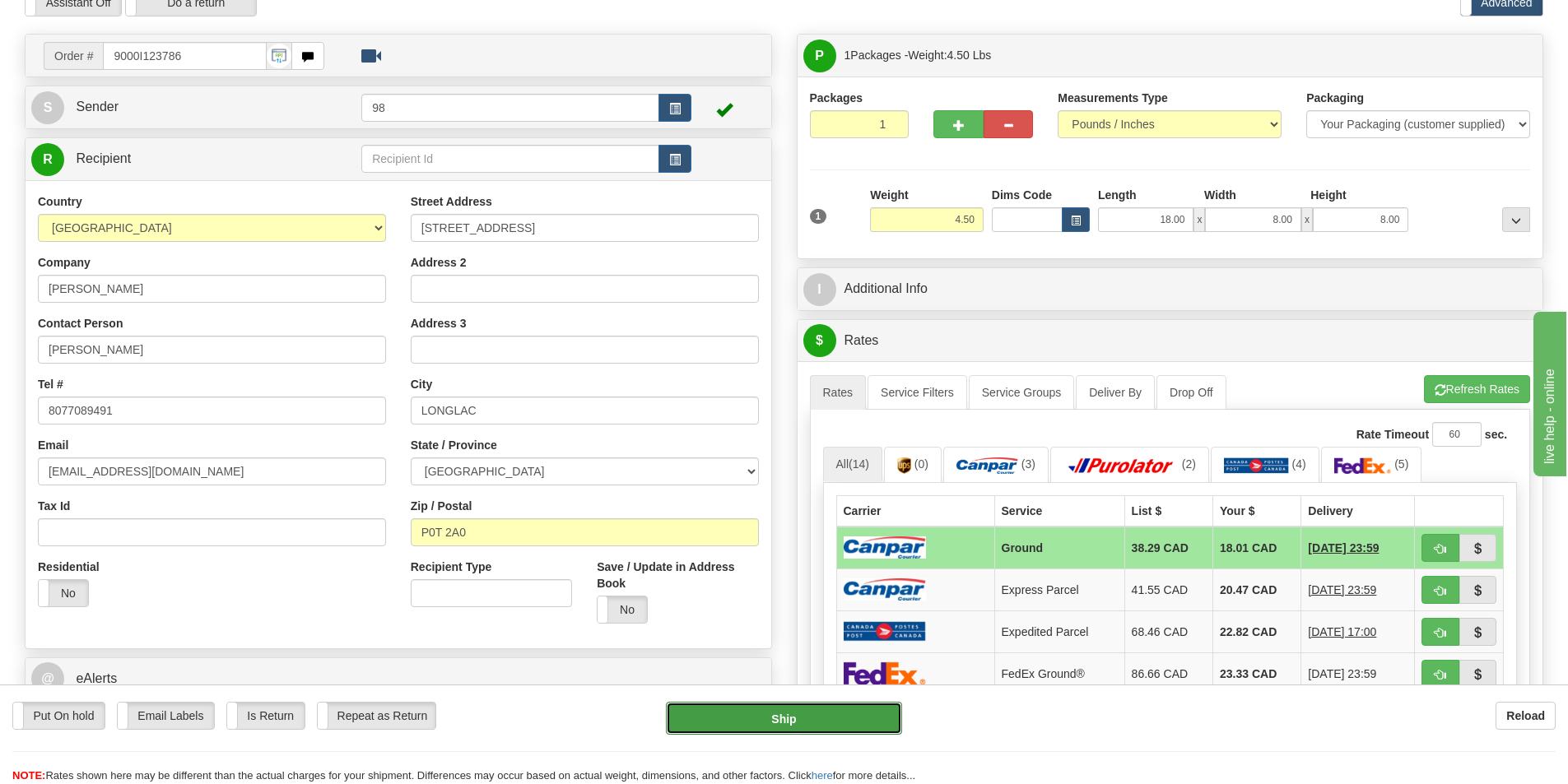
click at [843, 720] on button "Ship" at bounding box center [784, 717] width 236 height 33
type input "1"
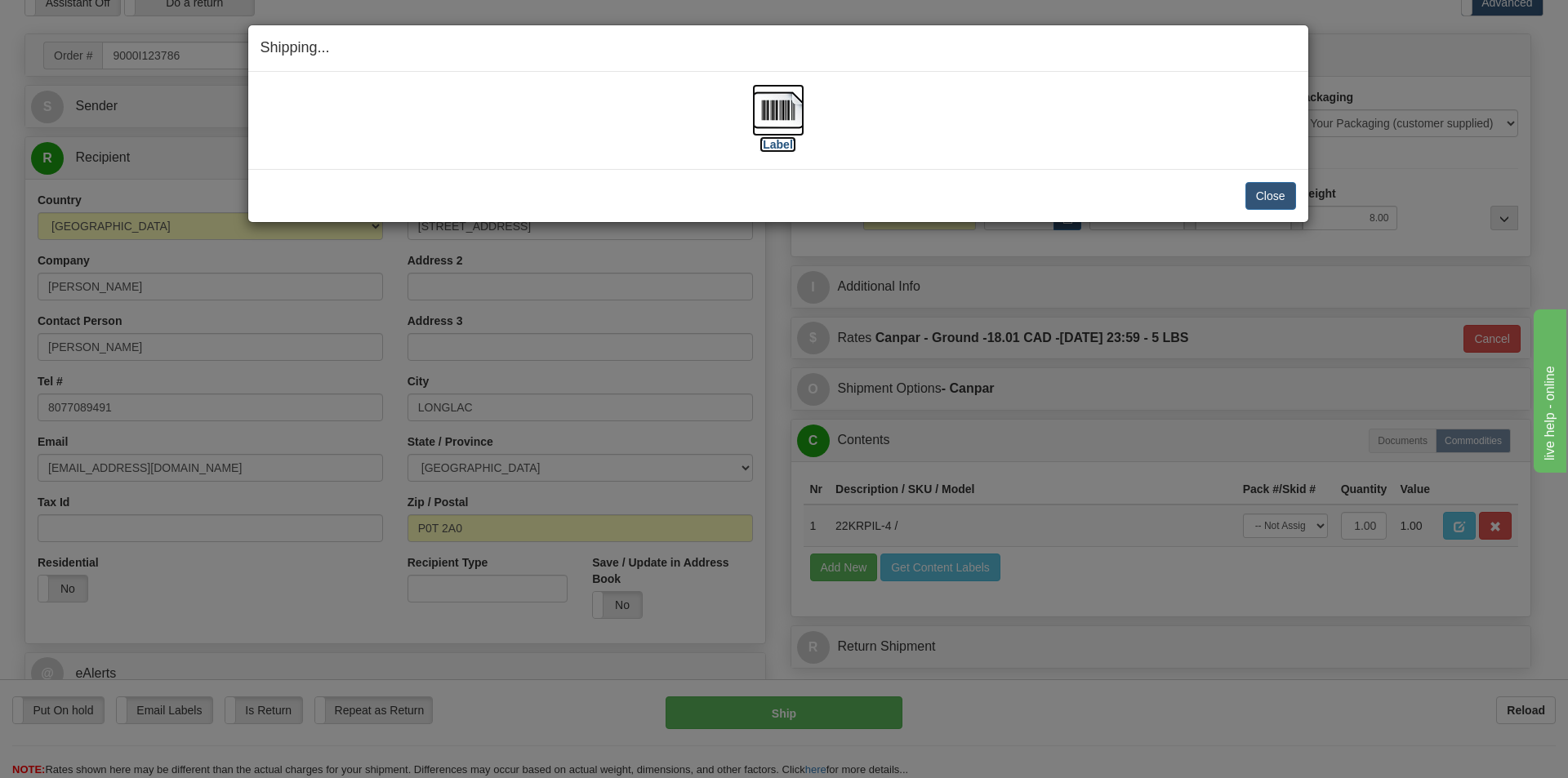
click at [776, 146] on label "[Label]" at bounding box center [778, 144] width 37 height 17
click at [1260, 192] on button "Close" at bounding box center [1270, 196] width 50 height 28
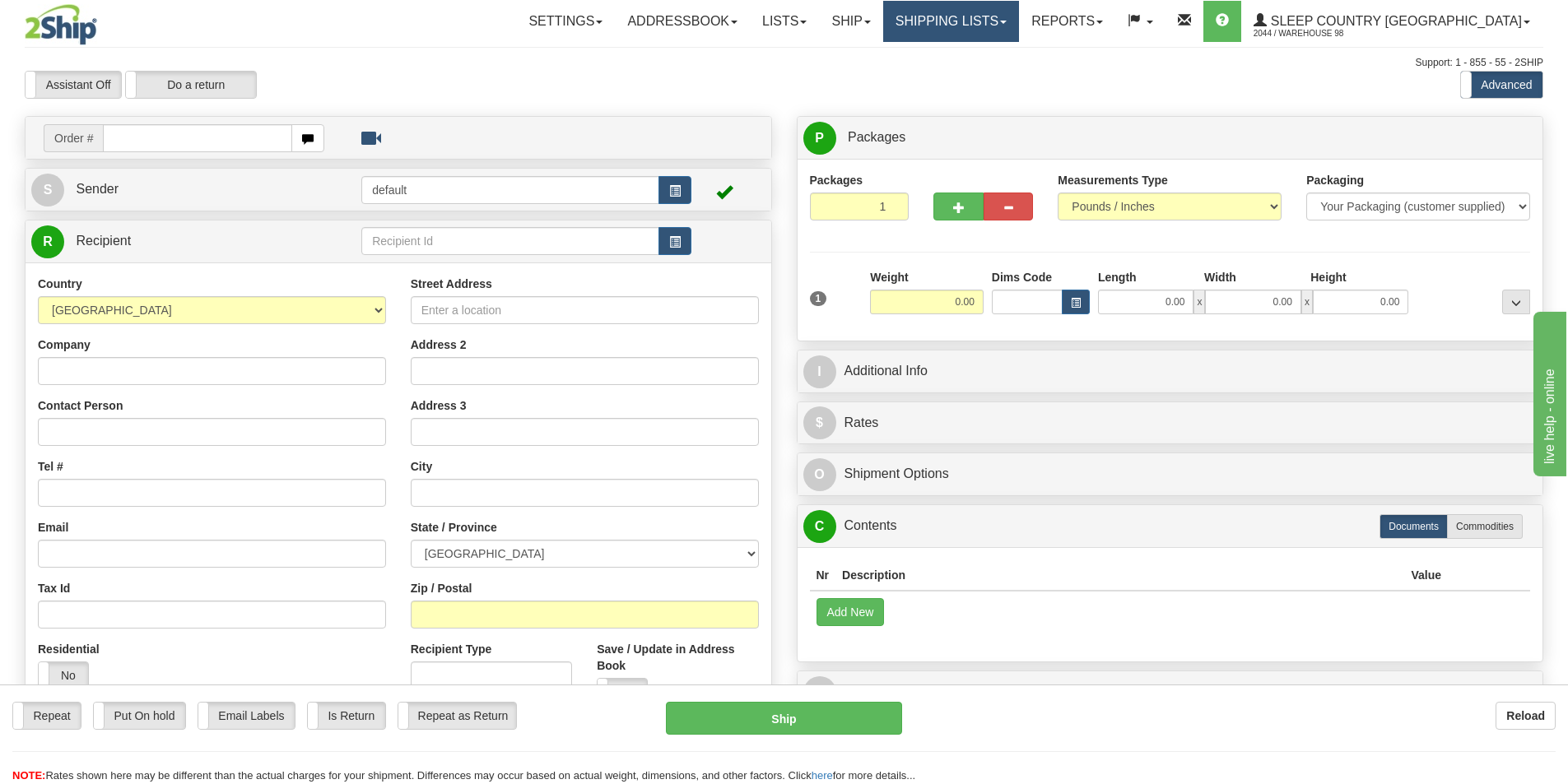
click at [1019, 24] on link "Shipping lists" at bounding box center [951, 21] width 136 height 41
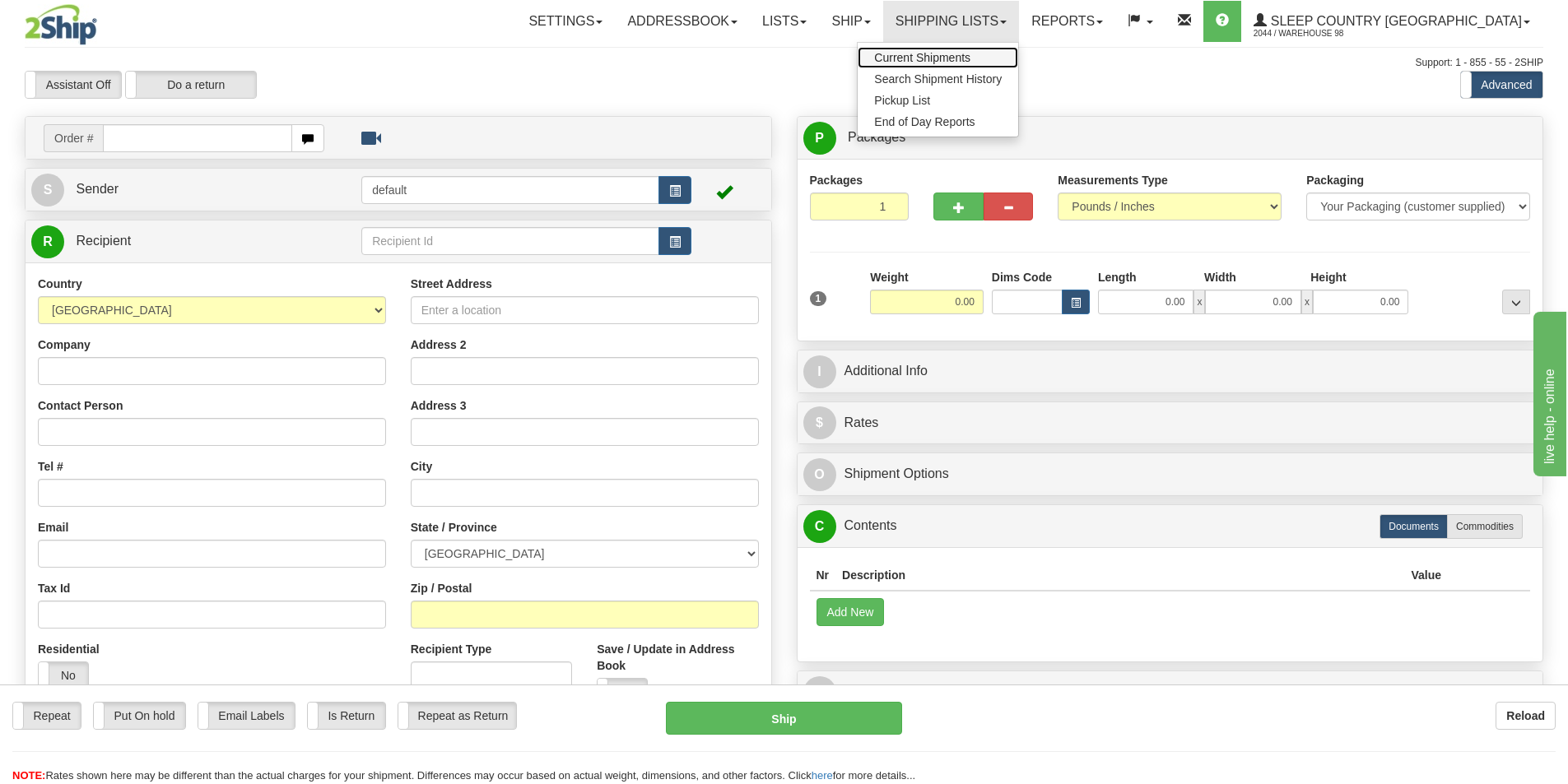
click at [970, 55] on span "Current Shipments" at bounding box center [922, 57] width 96 height 13
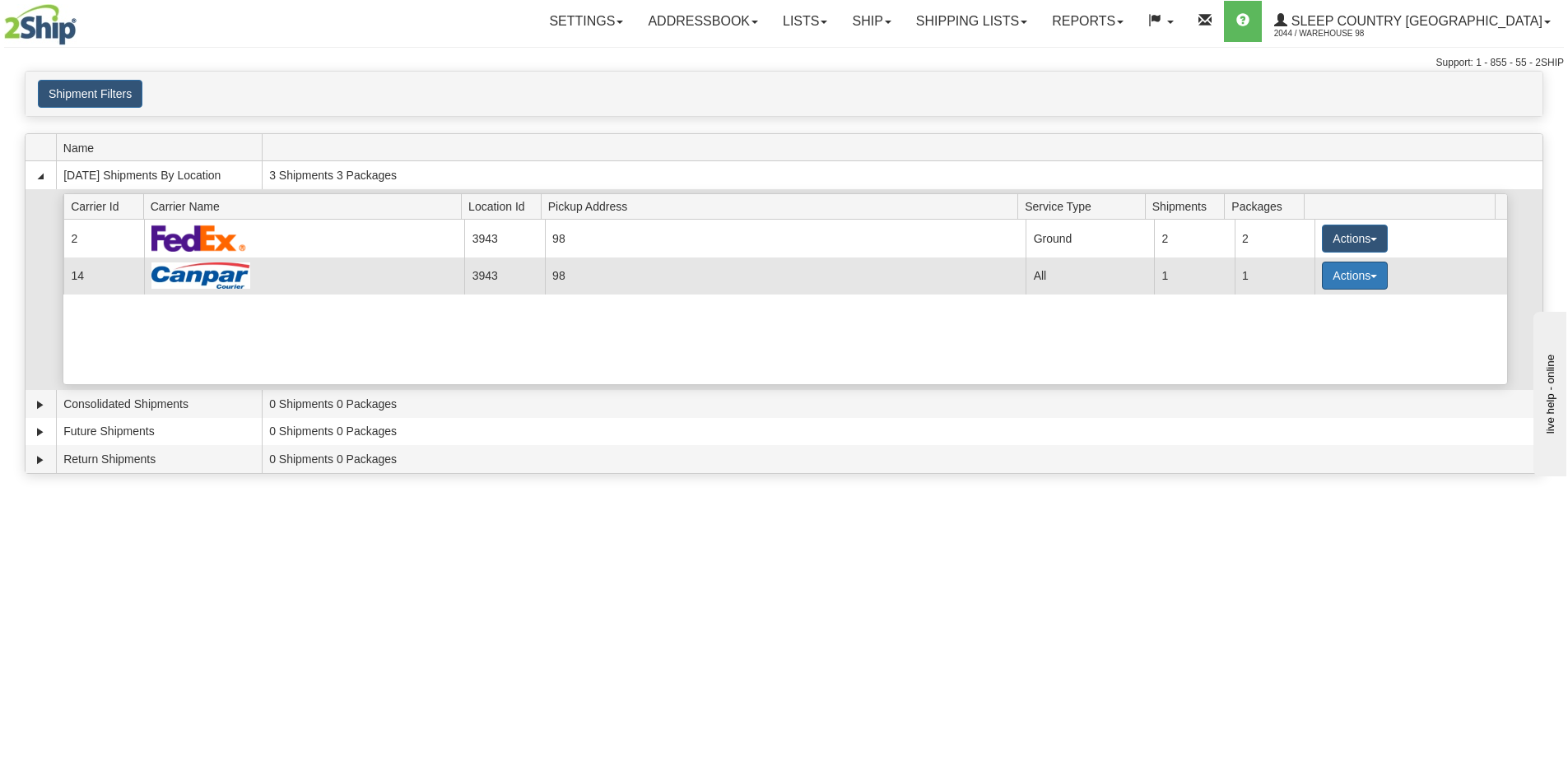
click at [1362, 275] on button "Actions" at bounding box center [1354, 275] width 66 height 28
click at [1302, 328] on span "Close" at bounding box center [1291, 328] width 38 height 12
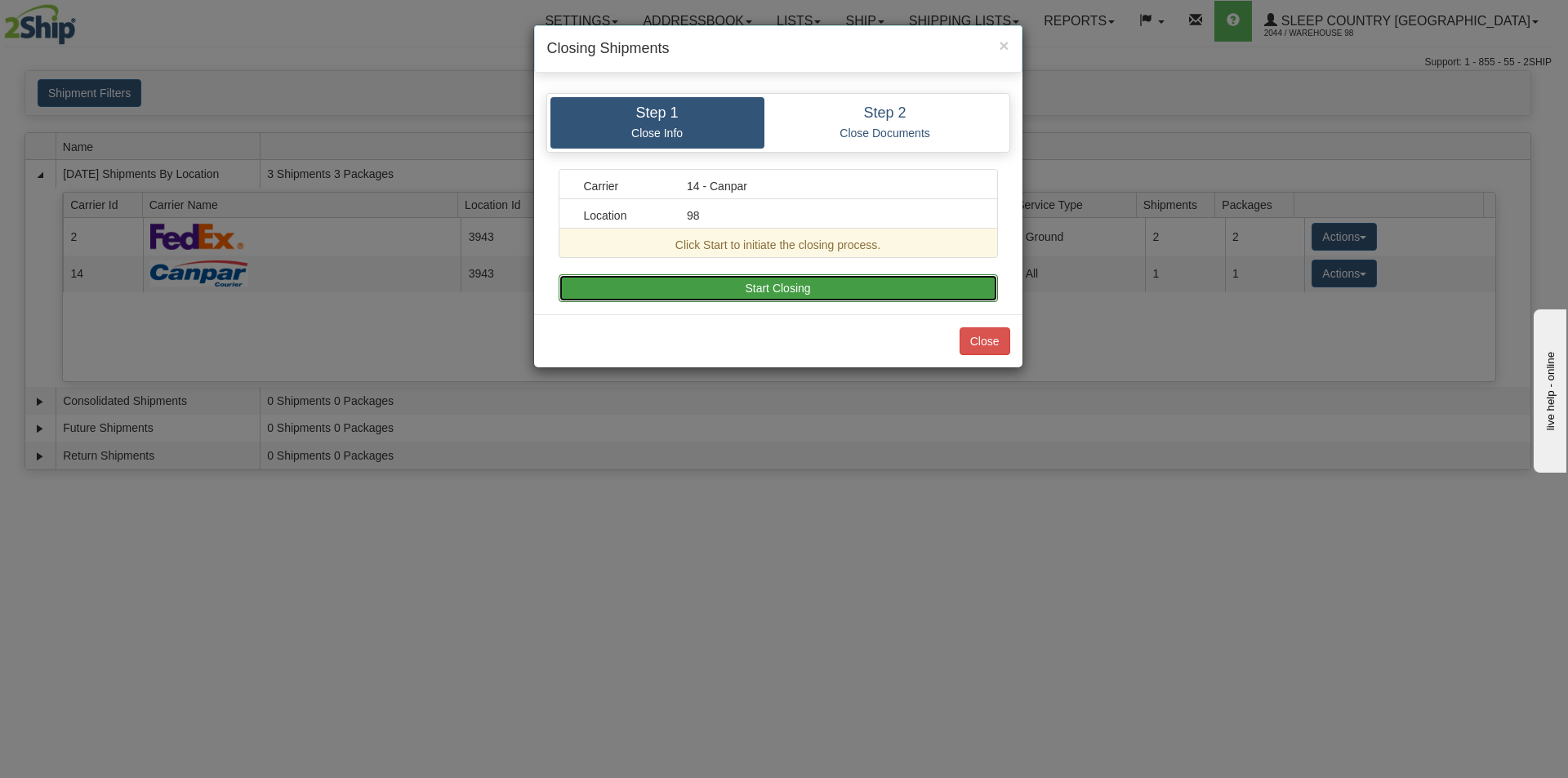
click at [806, 288] on button "Start Closing" at bounding box center [778, 288] width 440 height 28
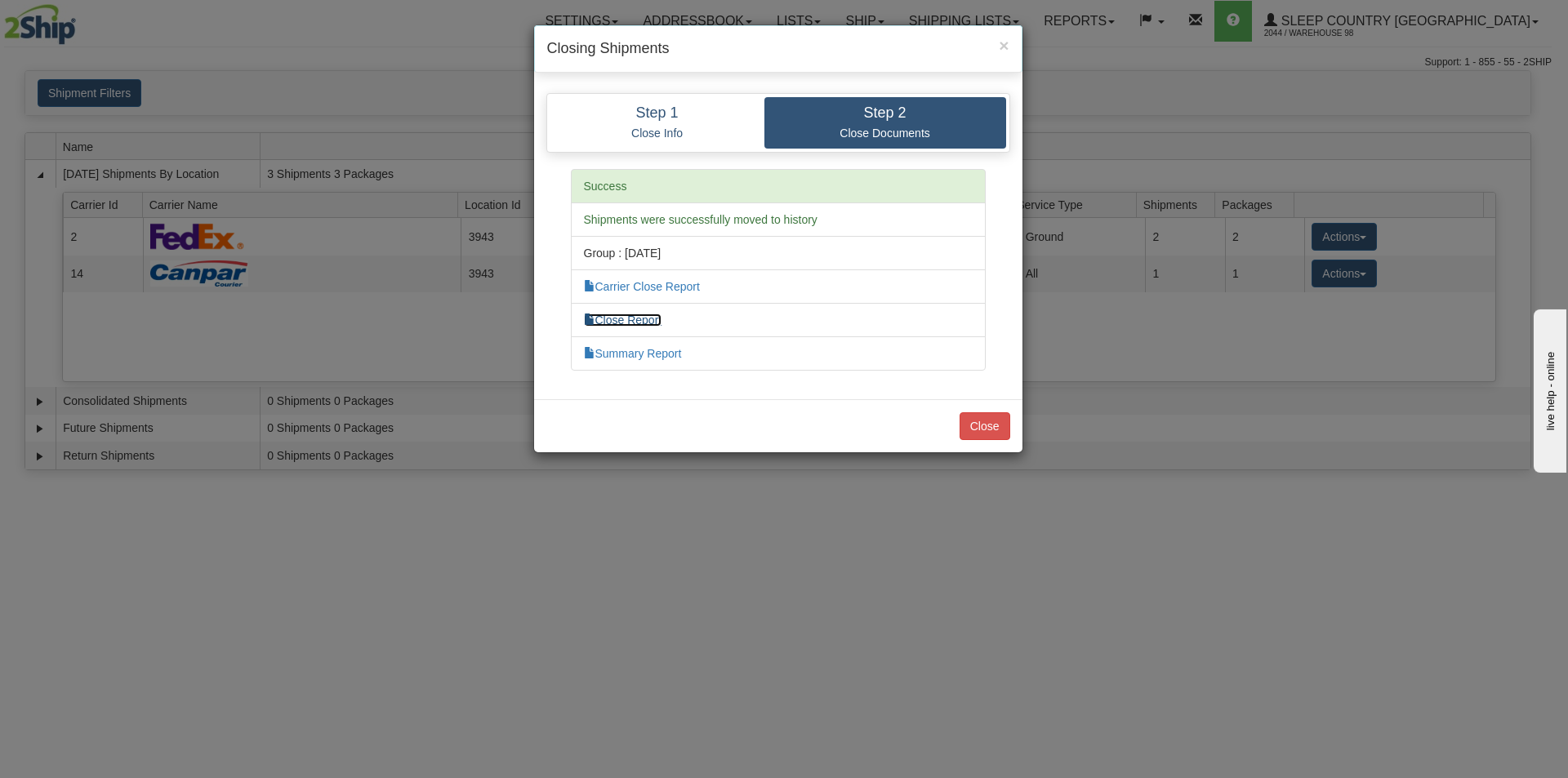
click at [613, 321] on link "Close Report" at bounding box center [623, 319] width 79 height 13
click at [978, 423] on button "Close" at bounding box center [984, 426] width 50 height 28
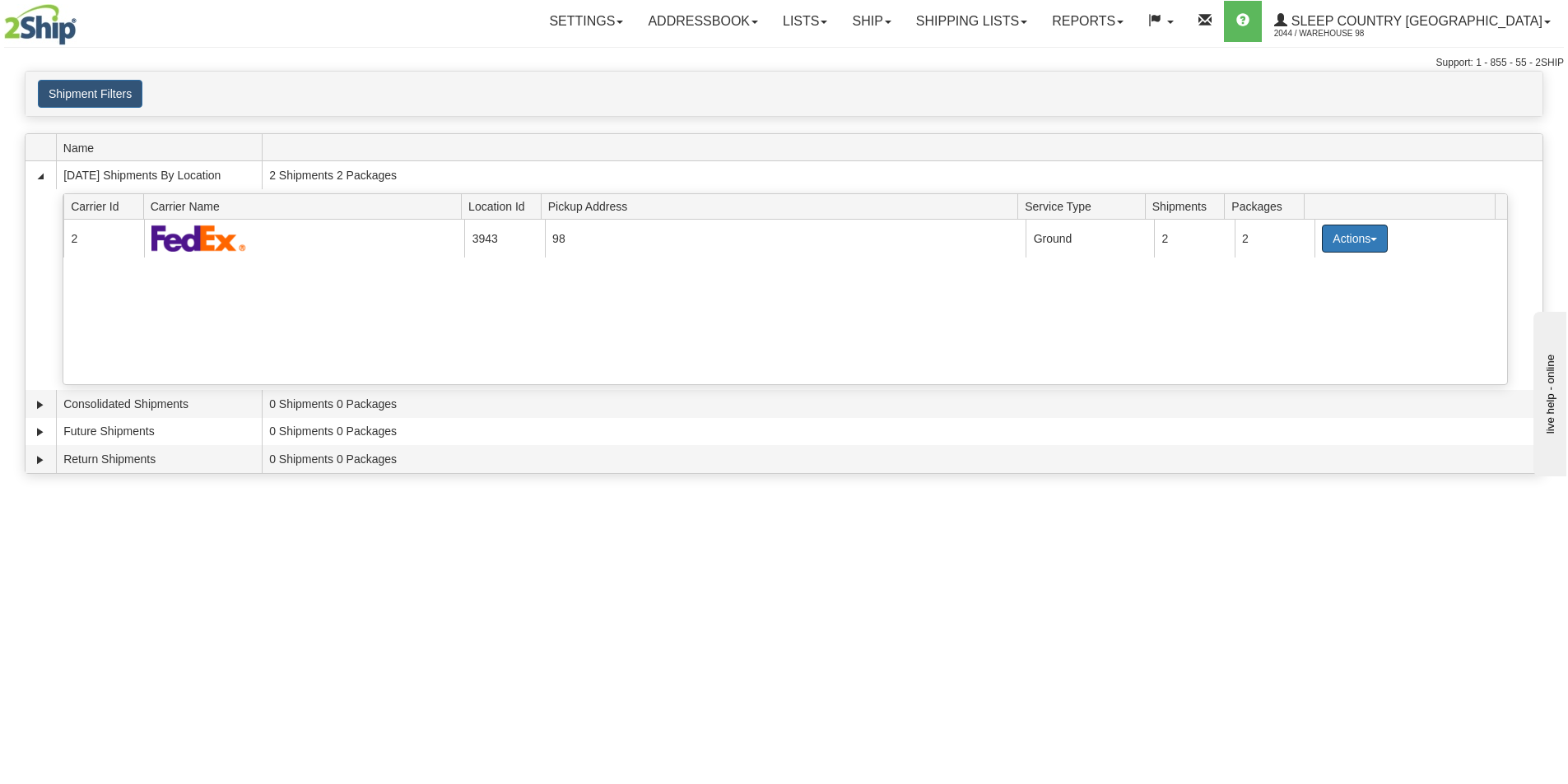
click at [1370, 240] on span "button" at bounding box center [1373, 238] width 7 height 3
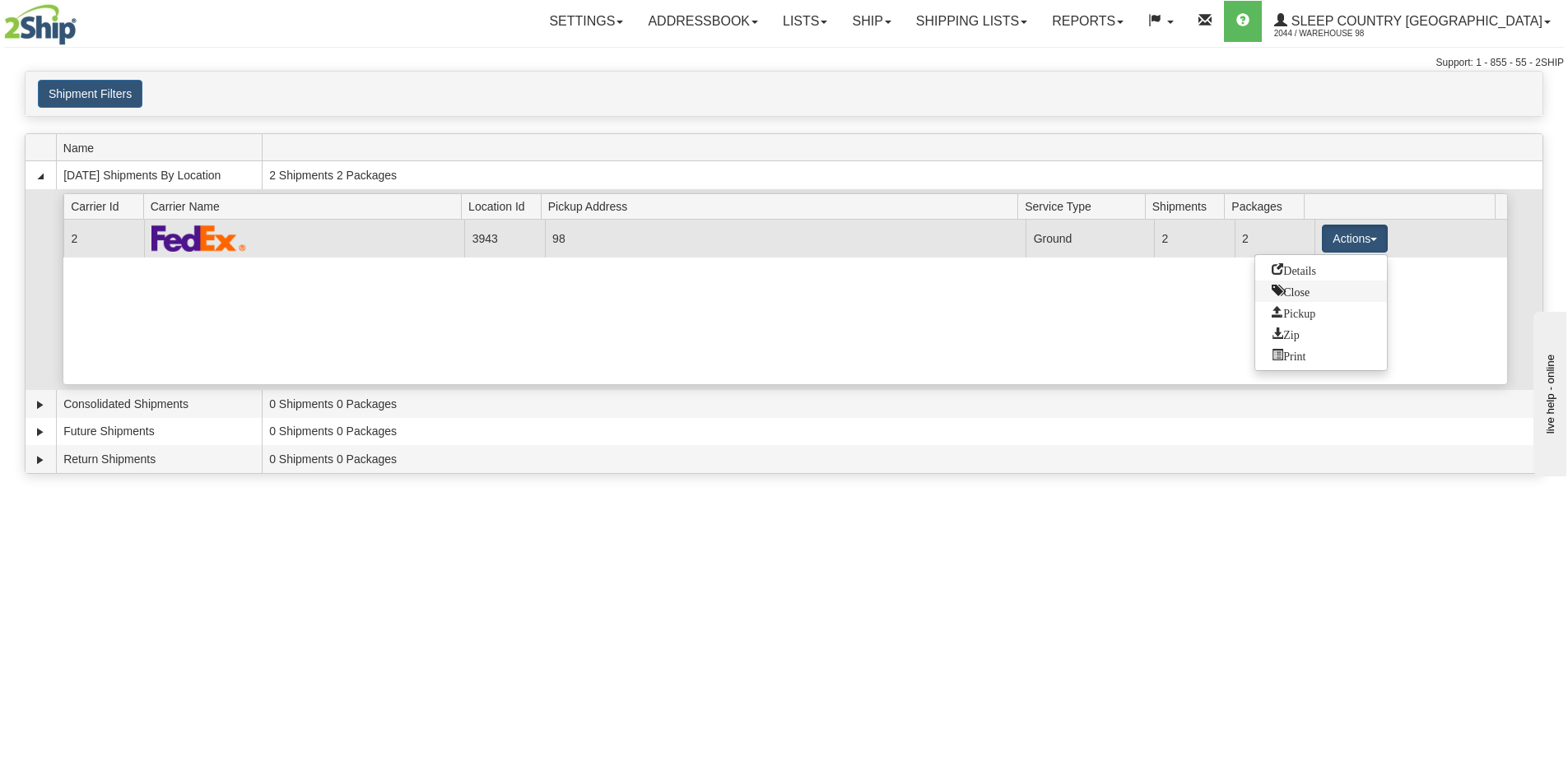
click at [1299, 295] on span "Close" at bounding box center [1291, 291] width 38 height 12
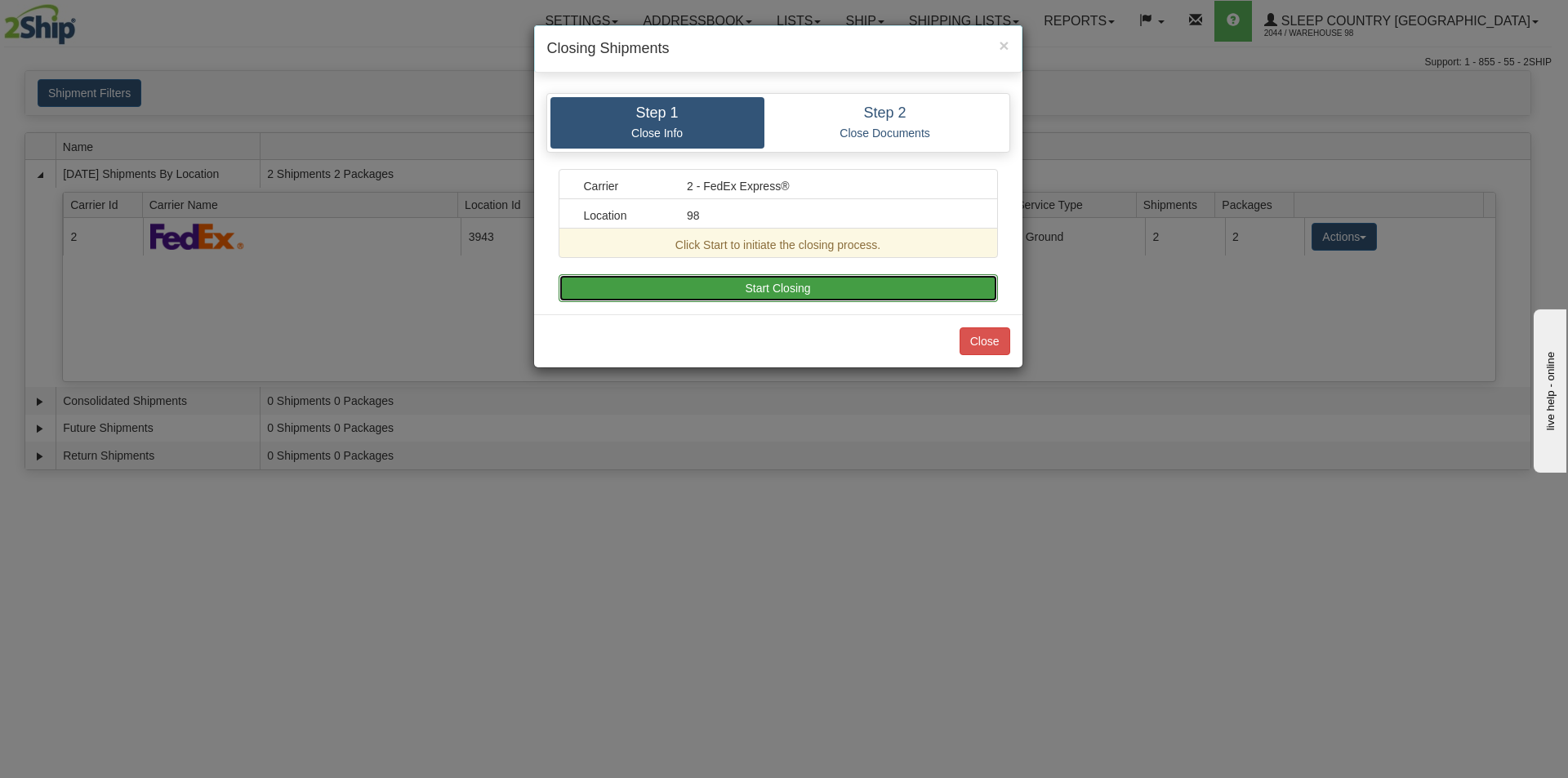
click at [834, 284] on button "Start Closing" at bounding box center [778, 288] width 440 height 28
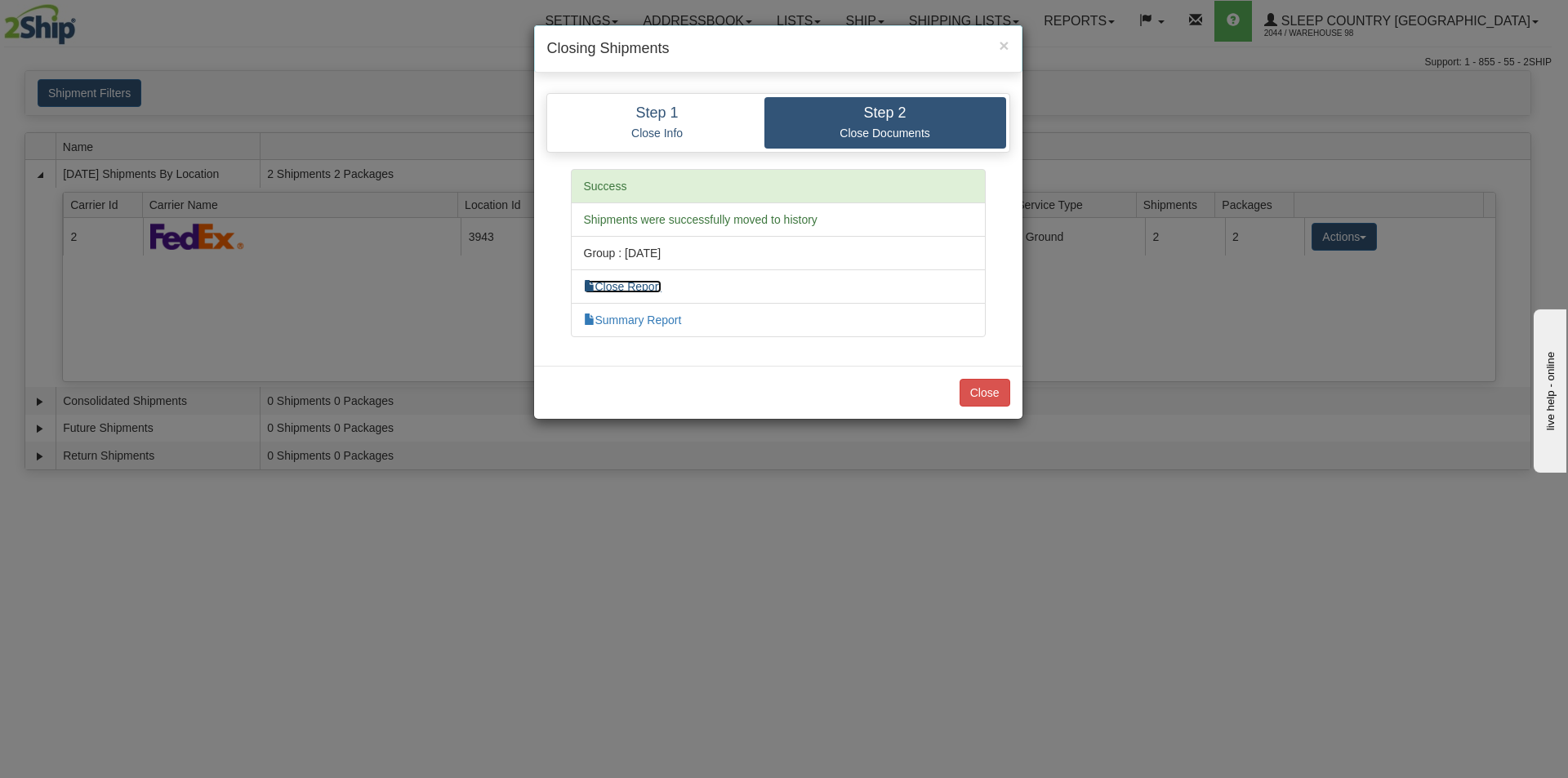
click at [616, 284] on link "Close Report" at bounding box center [623, 286] width 79 height 13
click at [990, 395] on button "Close" at bounding box center [984, 392] width 50 height 28
